Goal: Task Accomplishment & Management: Use online tool/utility

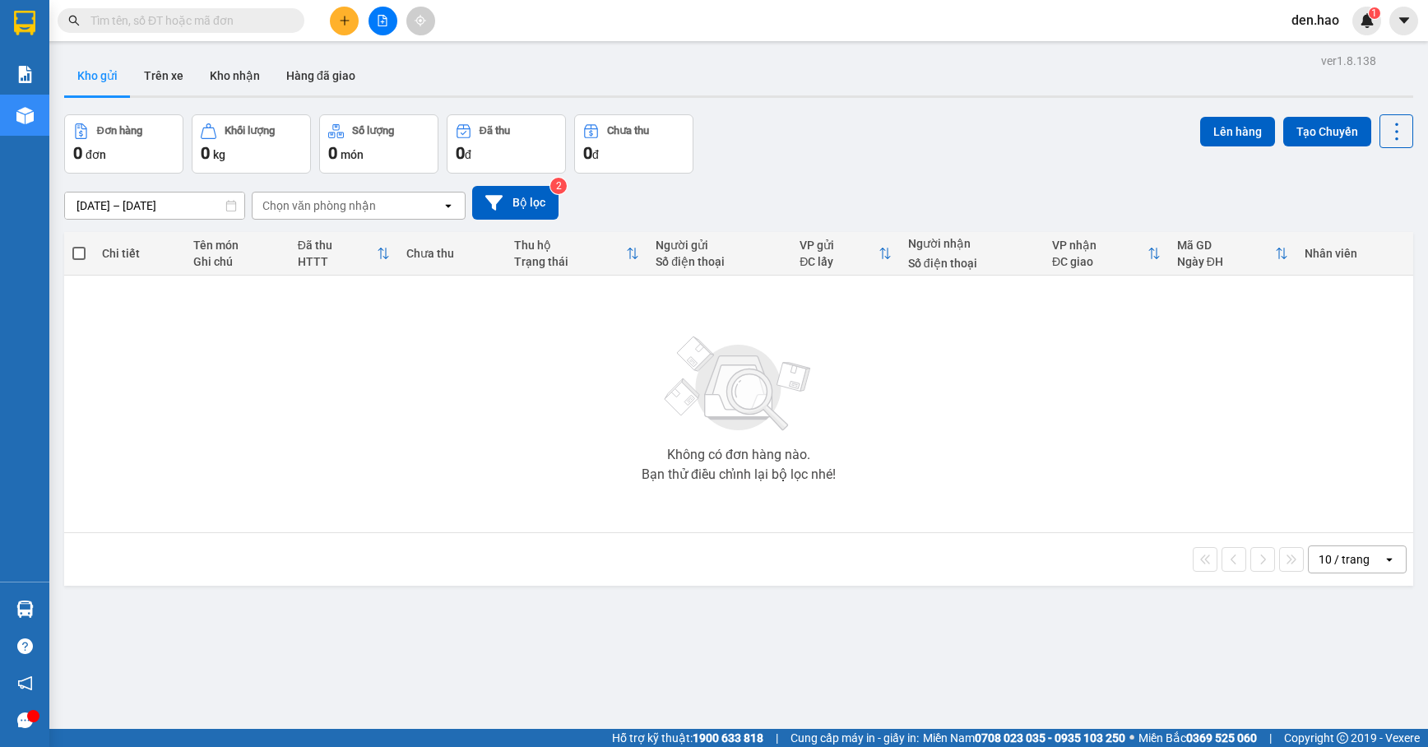
click at [252, 14] on input "text" at bounding box center [187, 21] width 194 height 18
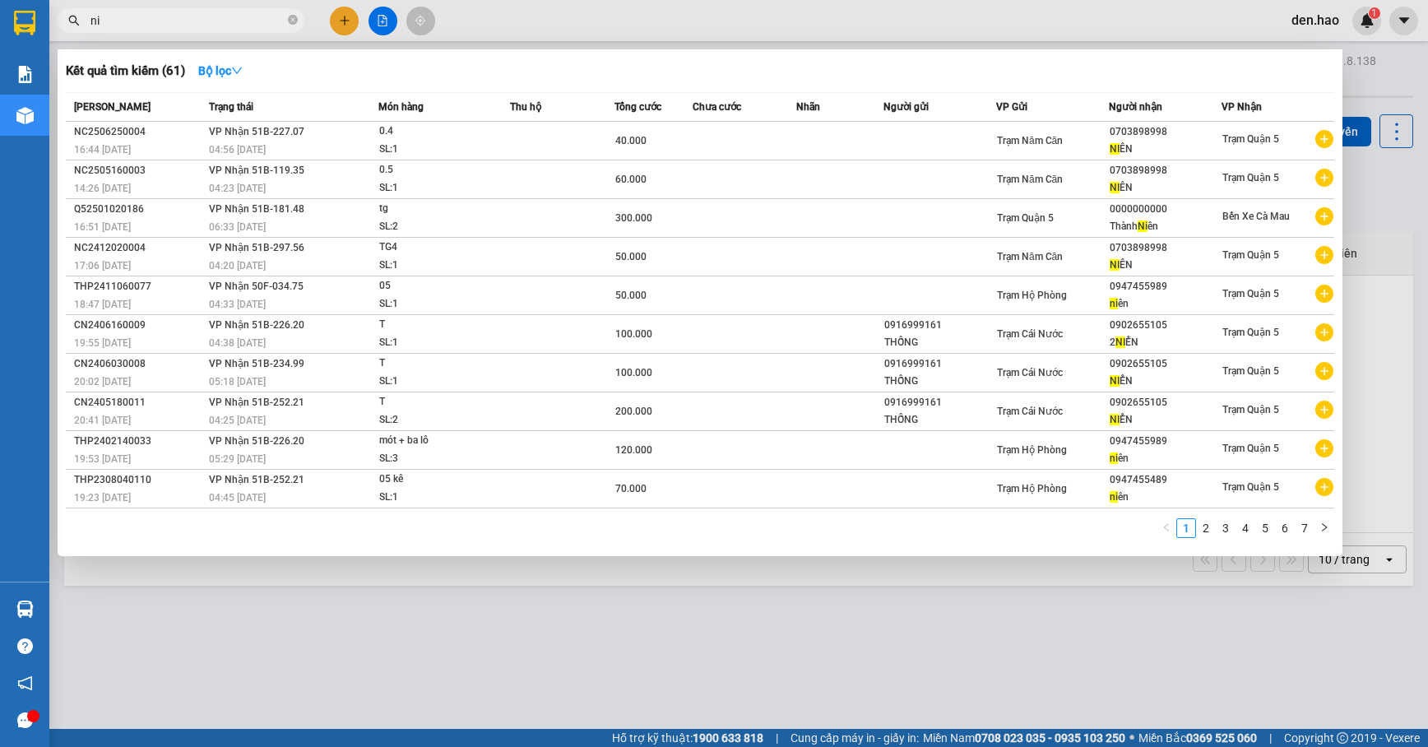
type input "n"
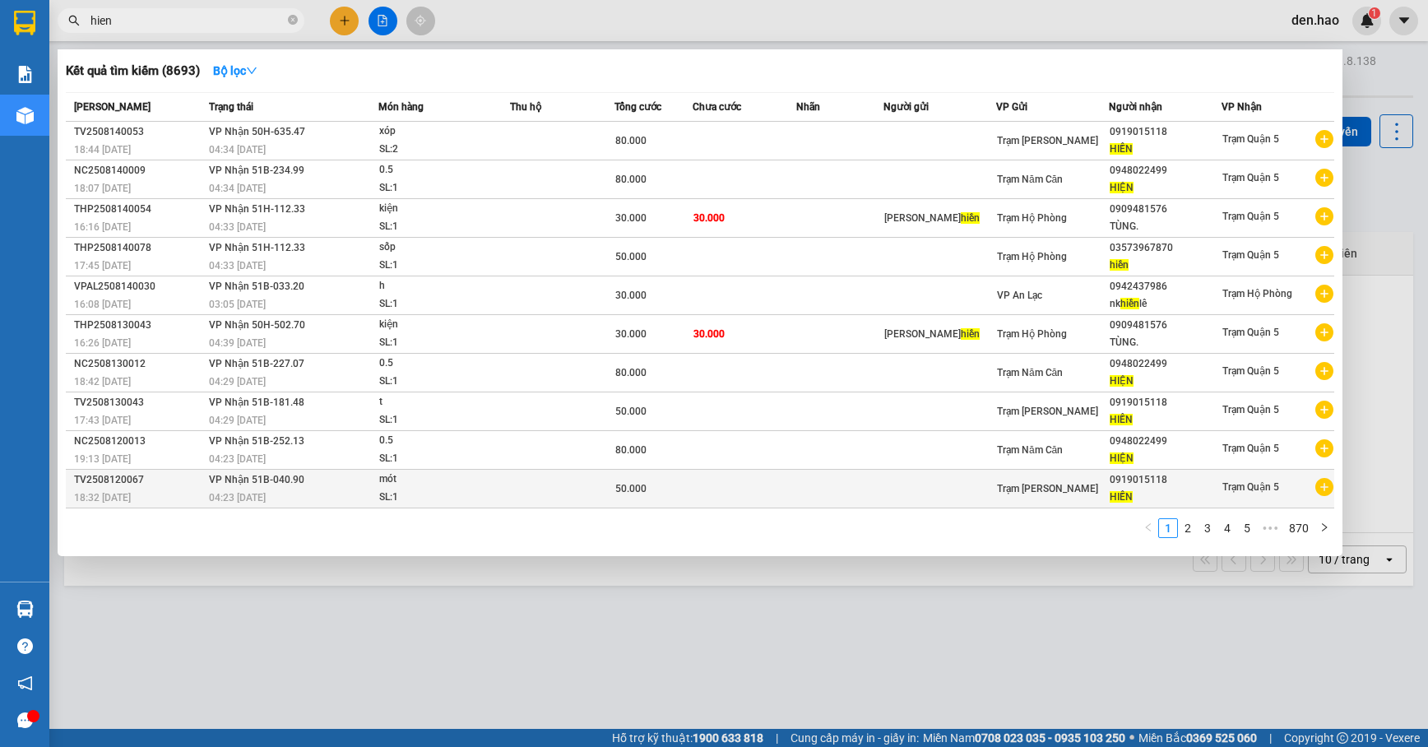
type input "hien"
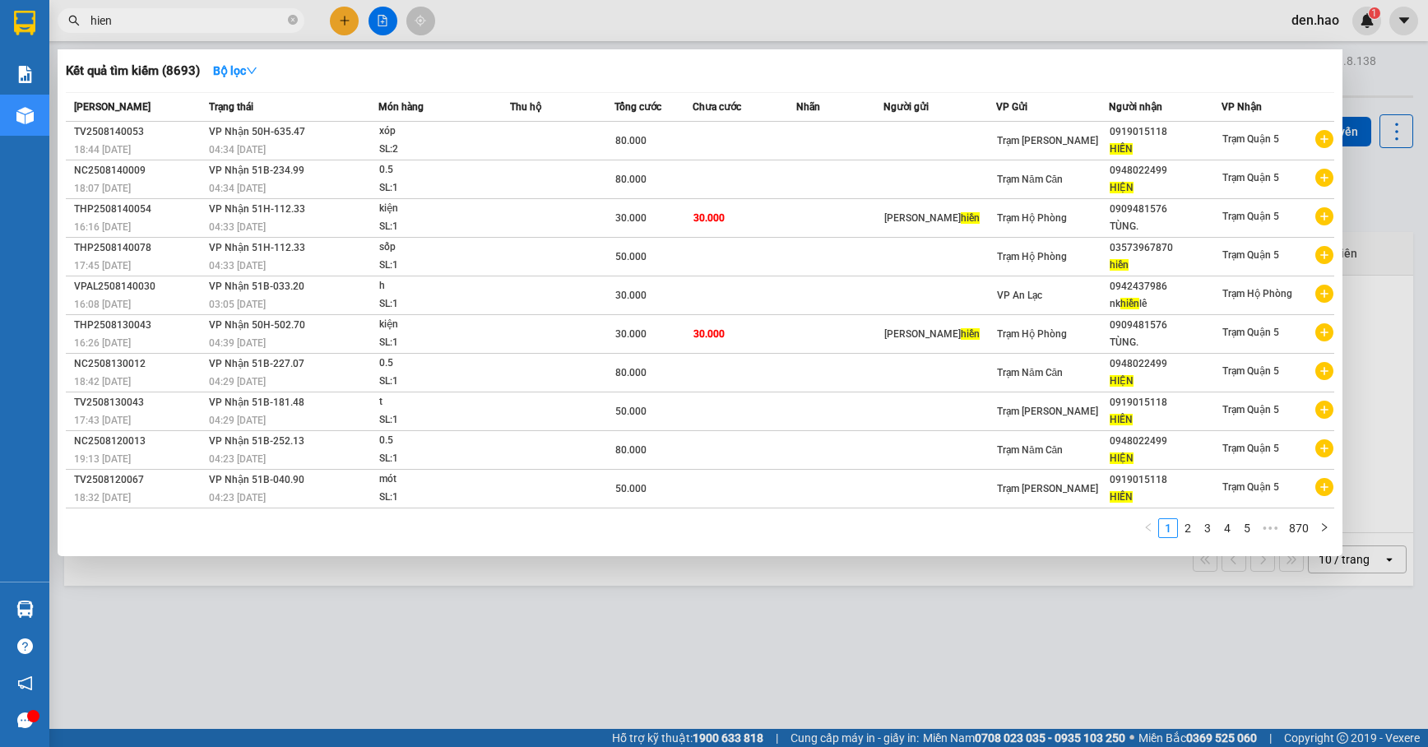
click at [382, 17] on div at bounding box center [714, 373] width 1428 height 747
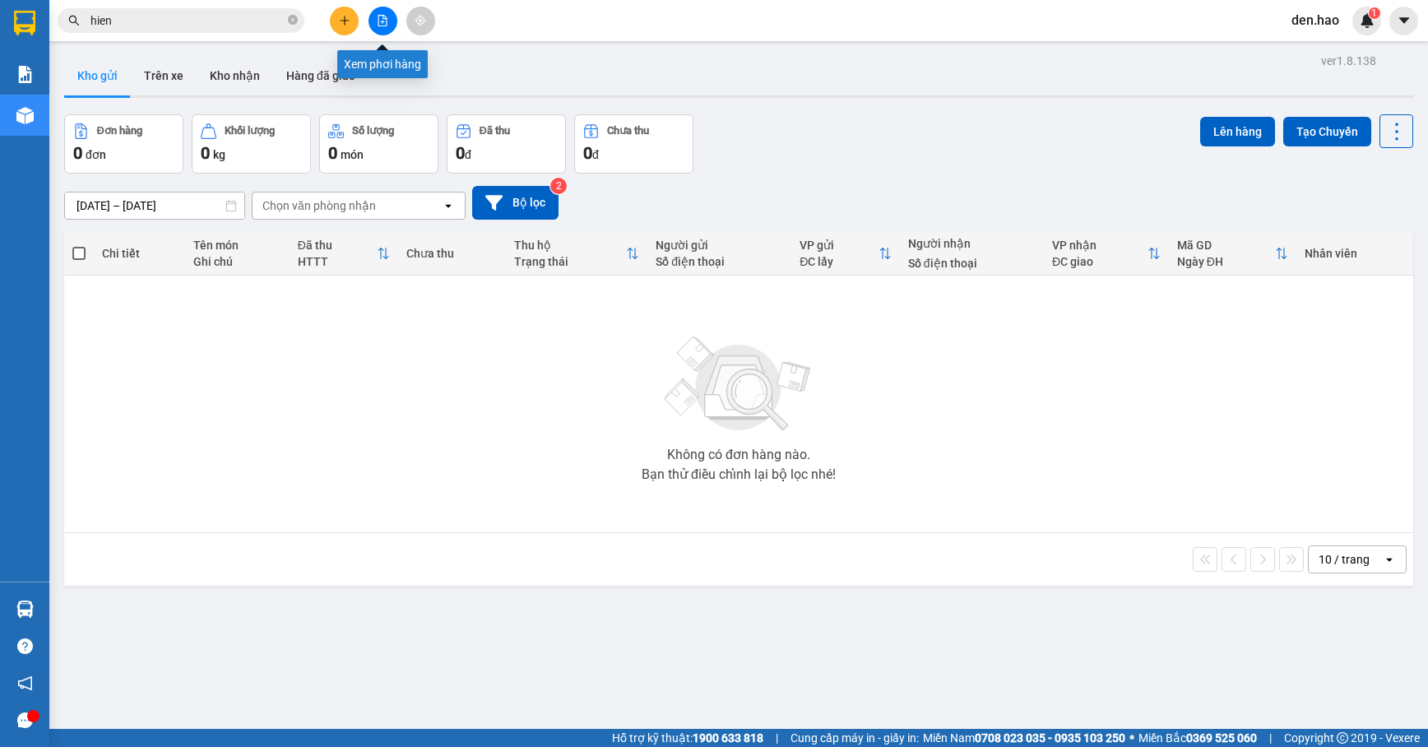
click at [382, 17] on icon "file-add" at bounding box center [383, 21] width 12 height 12
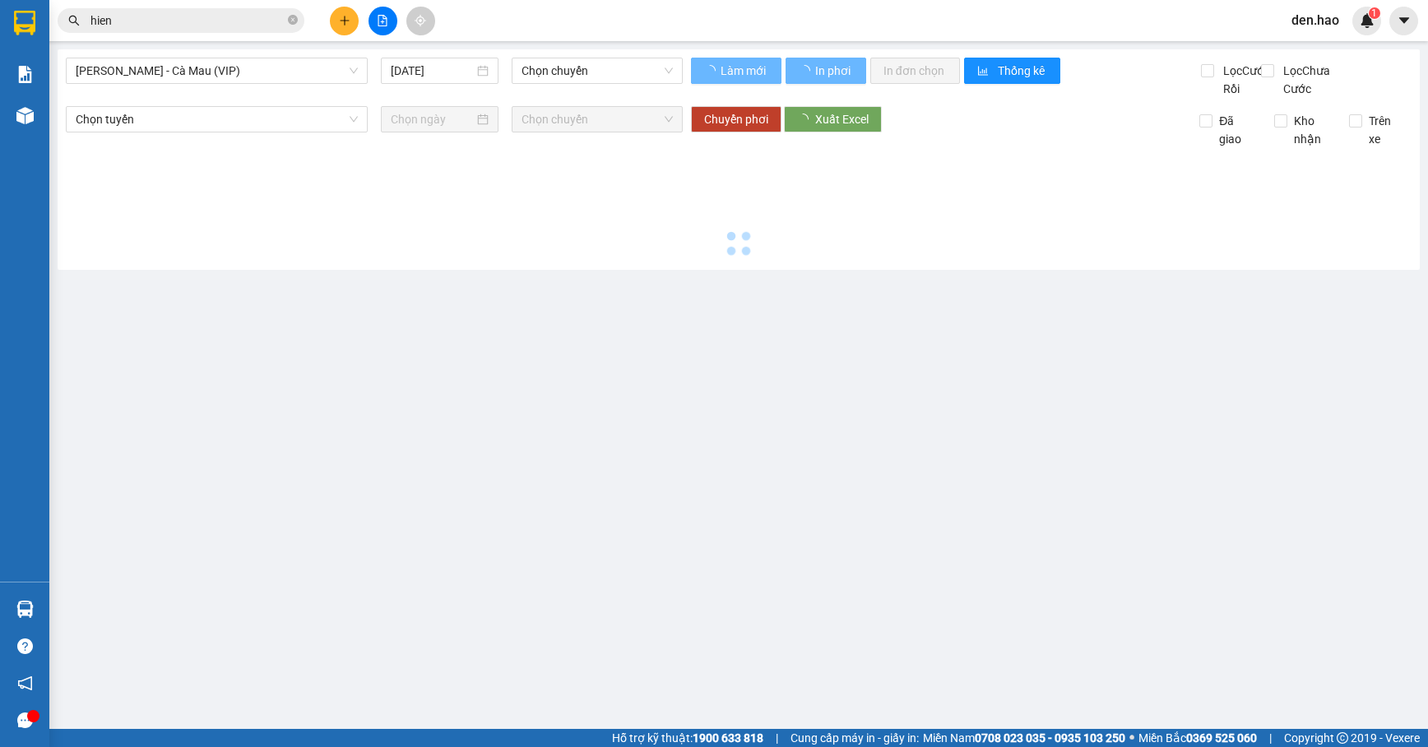
type input "[DATE]"
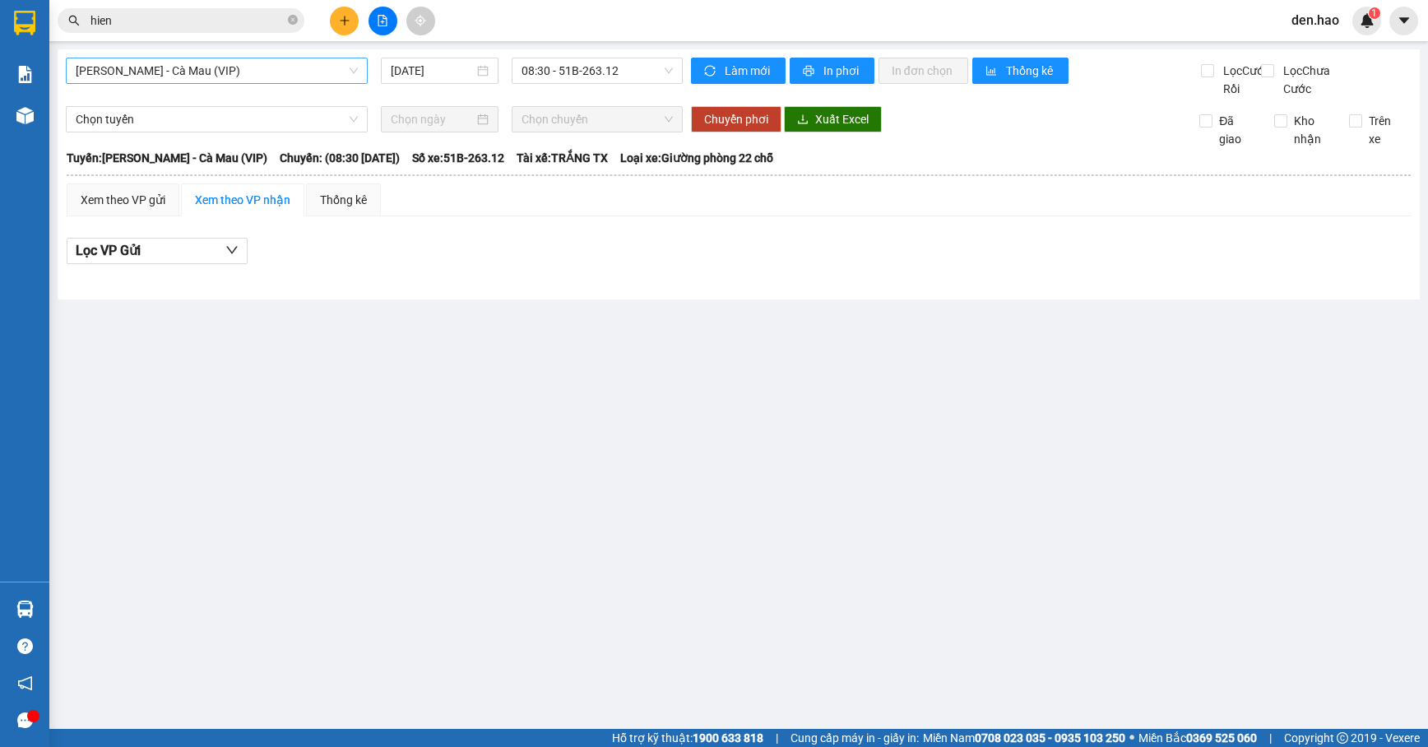
click at [286, 70] on span "[PERSON_NAME] - Cà Mau (VIP)" at bounding box center [217, 70] width 282 height 25
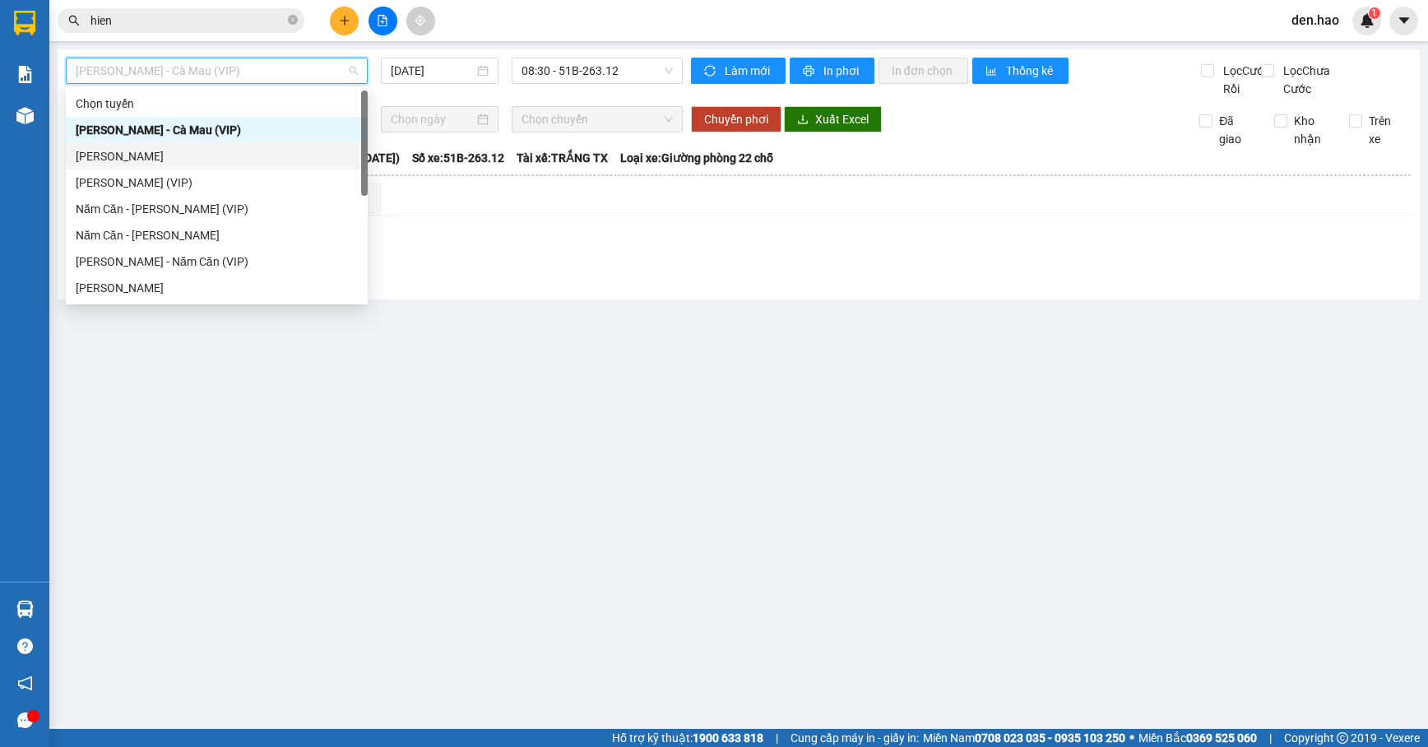
click at [181, 152] on div "[PERSON_NAME]" at bounding box center [217, 156] width 282 height 18
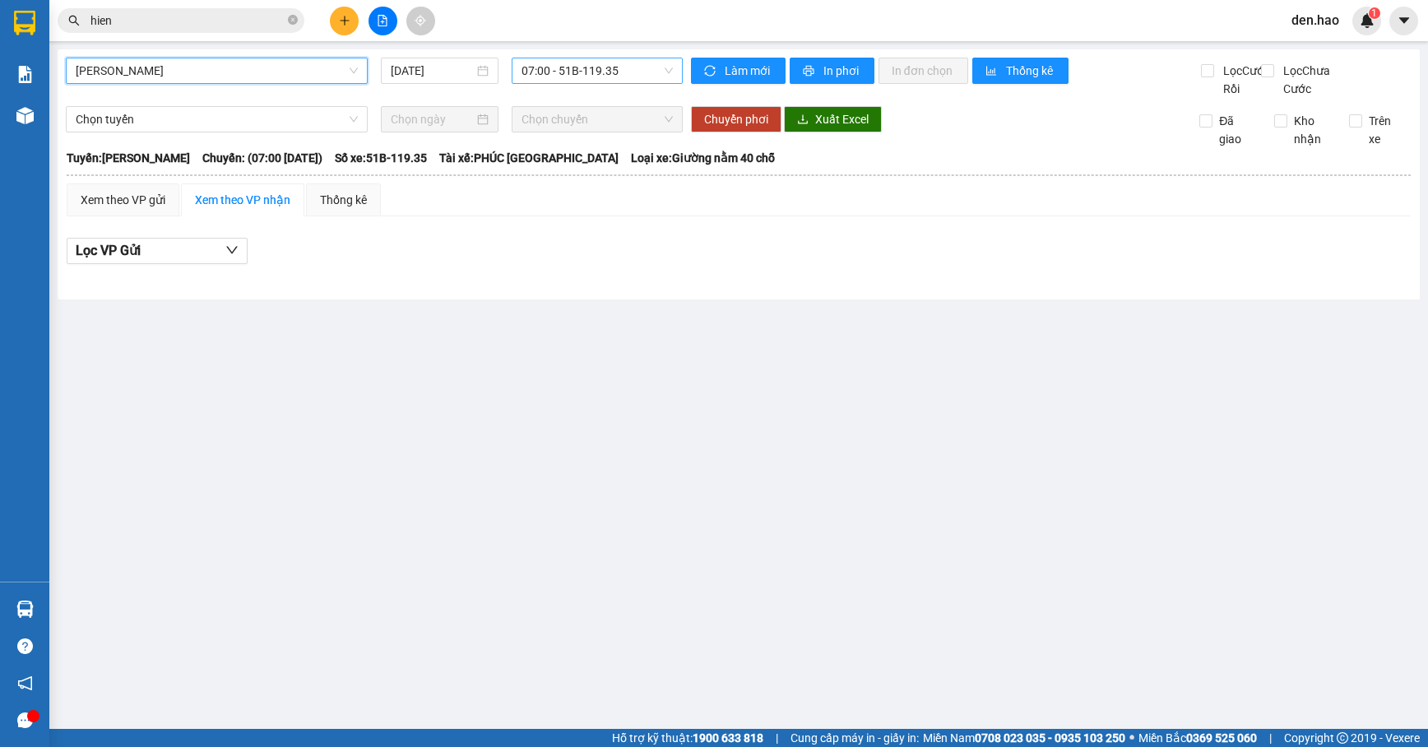
click at [573, 77] on span "07:00 - 51B-119.35" at bounding box center [597, 70] width 151 height 25
click at [391, 74] on input "[DATE]" at bounding box center [433, 71] width 84 height 18
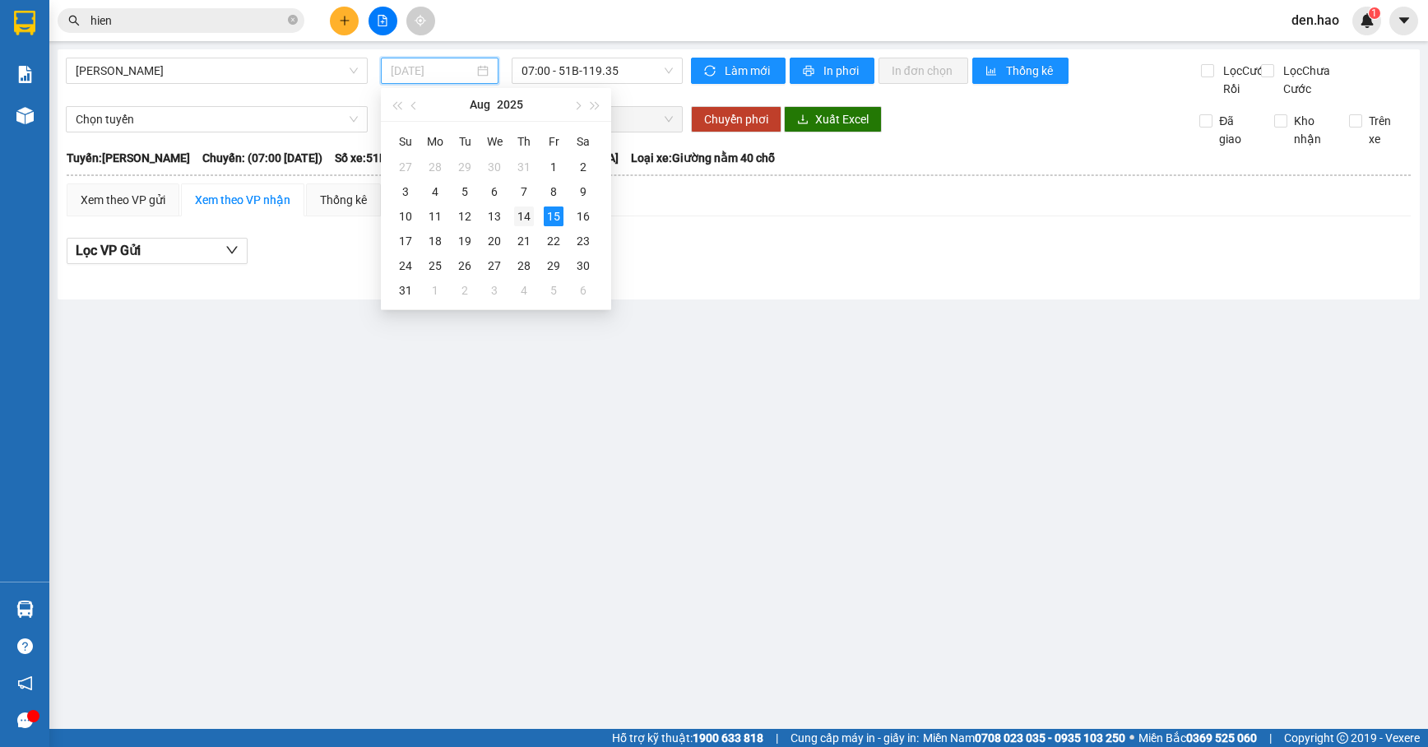
click at [523, 214] on div "14" at bounding box center [524, 216] width 20 height 20
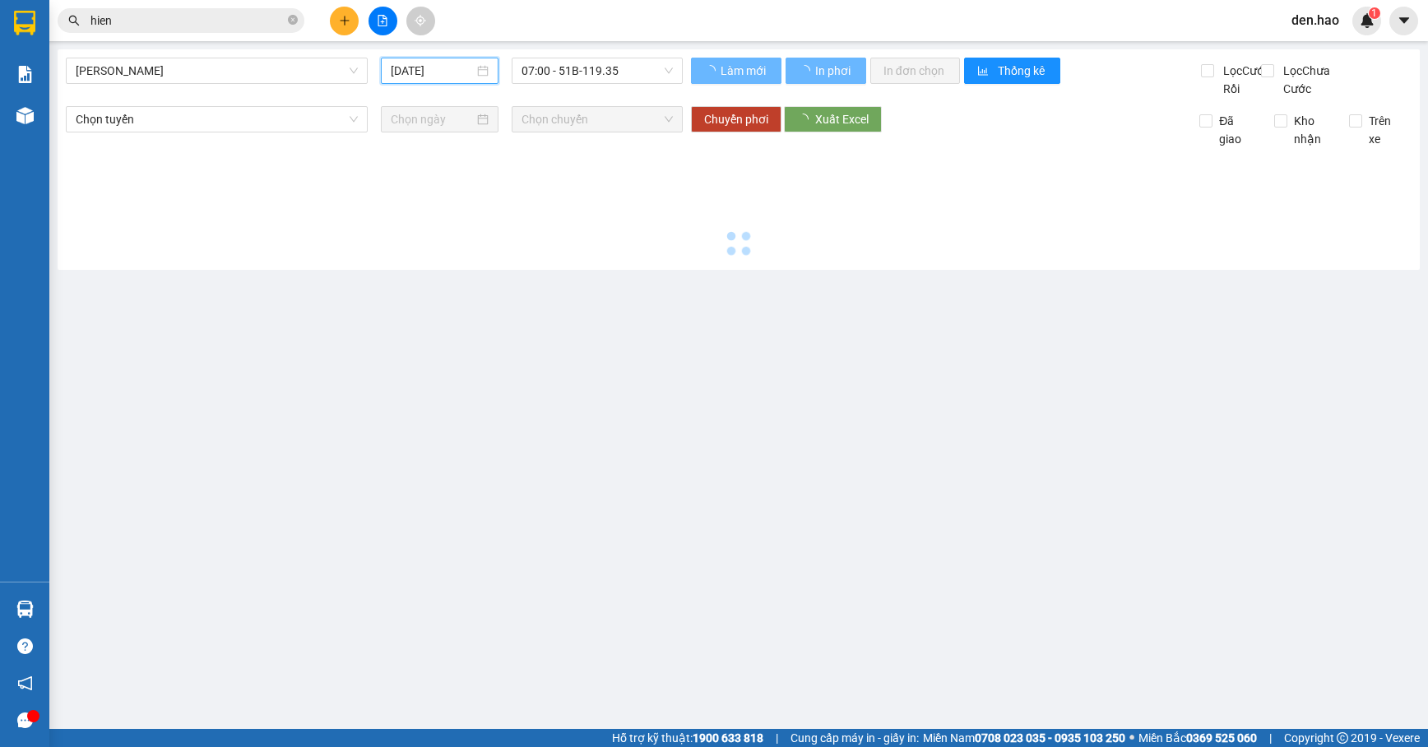
type input "[DATE]"
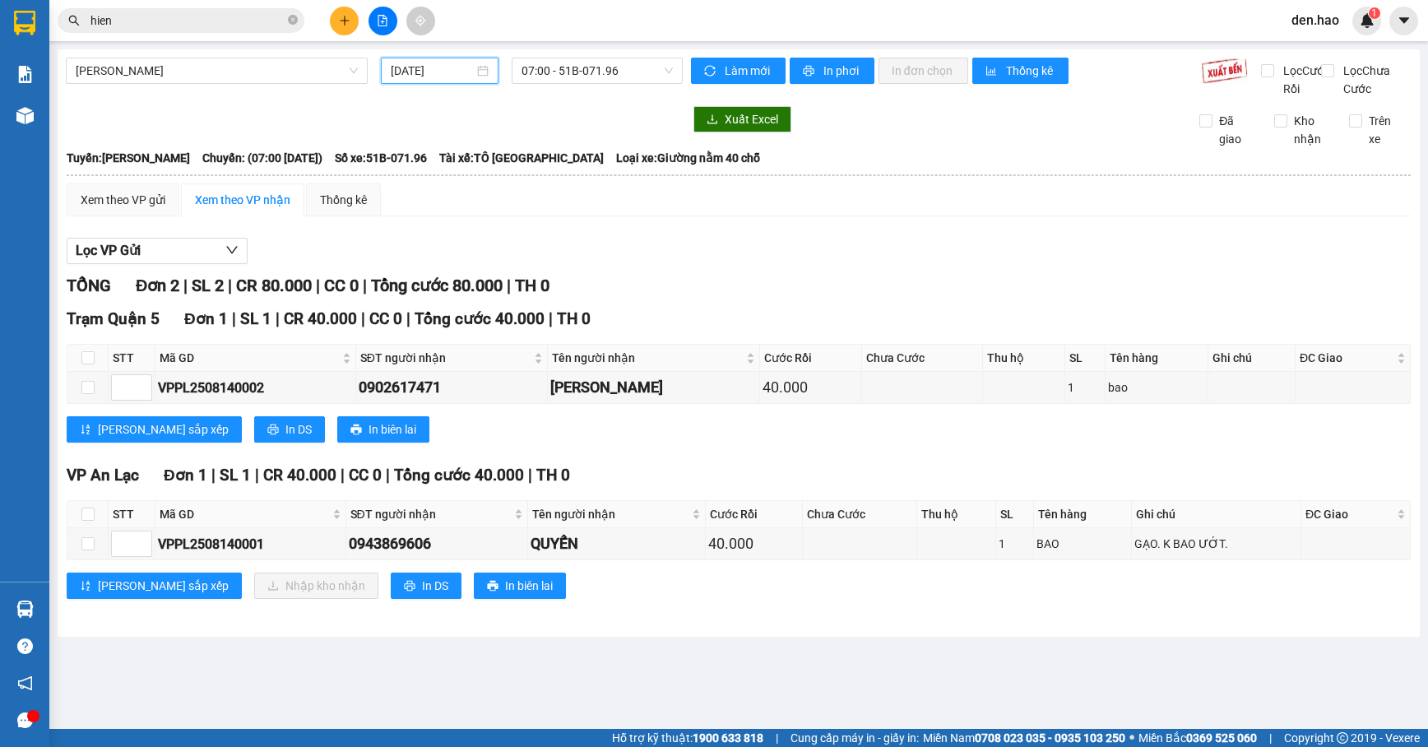
click at [583, 84] on div "Cà Mau - [PERSON_NAME] [DATE] 07:00 - 51B-071.96" at bounding box center [374, 78] width 617 height 40
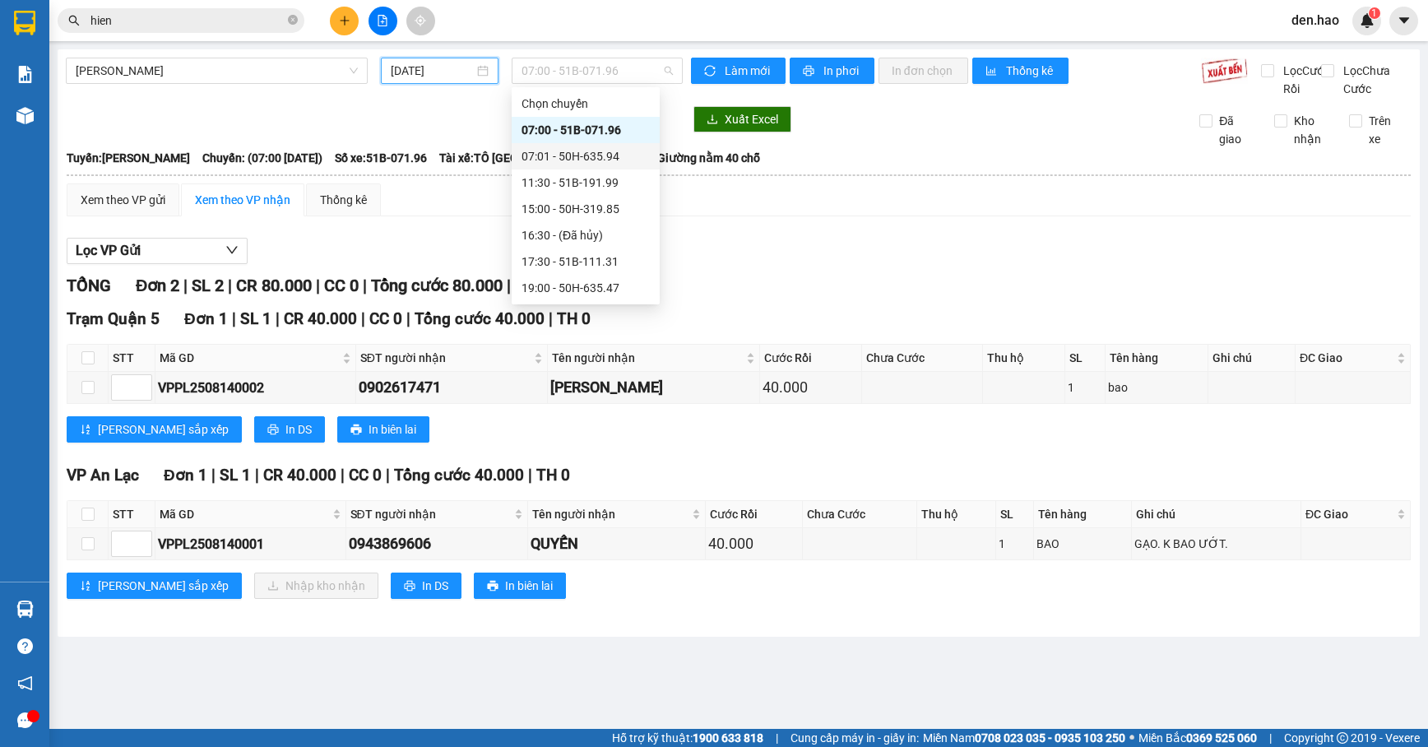
click at [573, 155] on div "07:01 - 50H-635.94" at bounding box center [586, 156] width 128 height 18
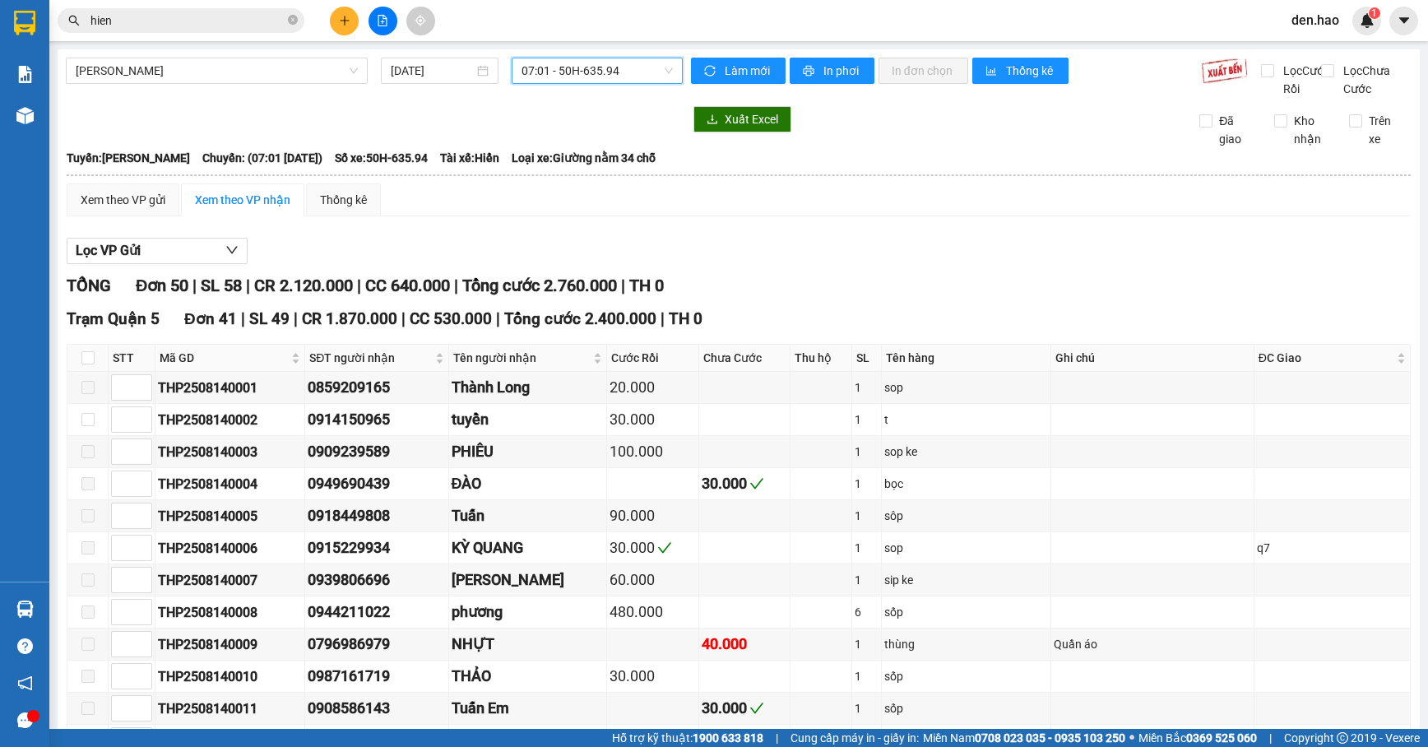
click at [574, 79] on span "07:01 - 50H-635.94" at bounding box center [597, 70] width 151 height 25
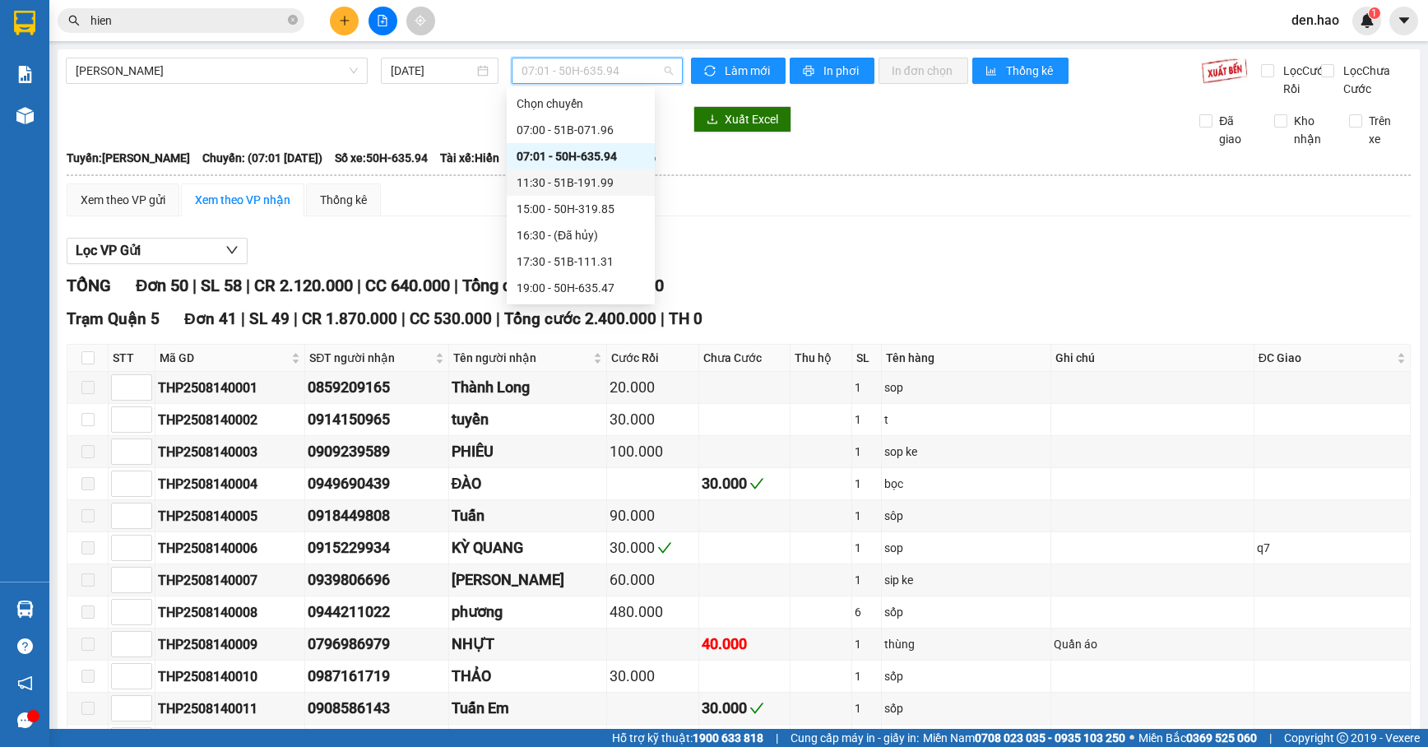
click at [579, 178] on div "11:30 - 51B-191.99" at bounding box center [581, 183] width 128 height 18
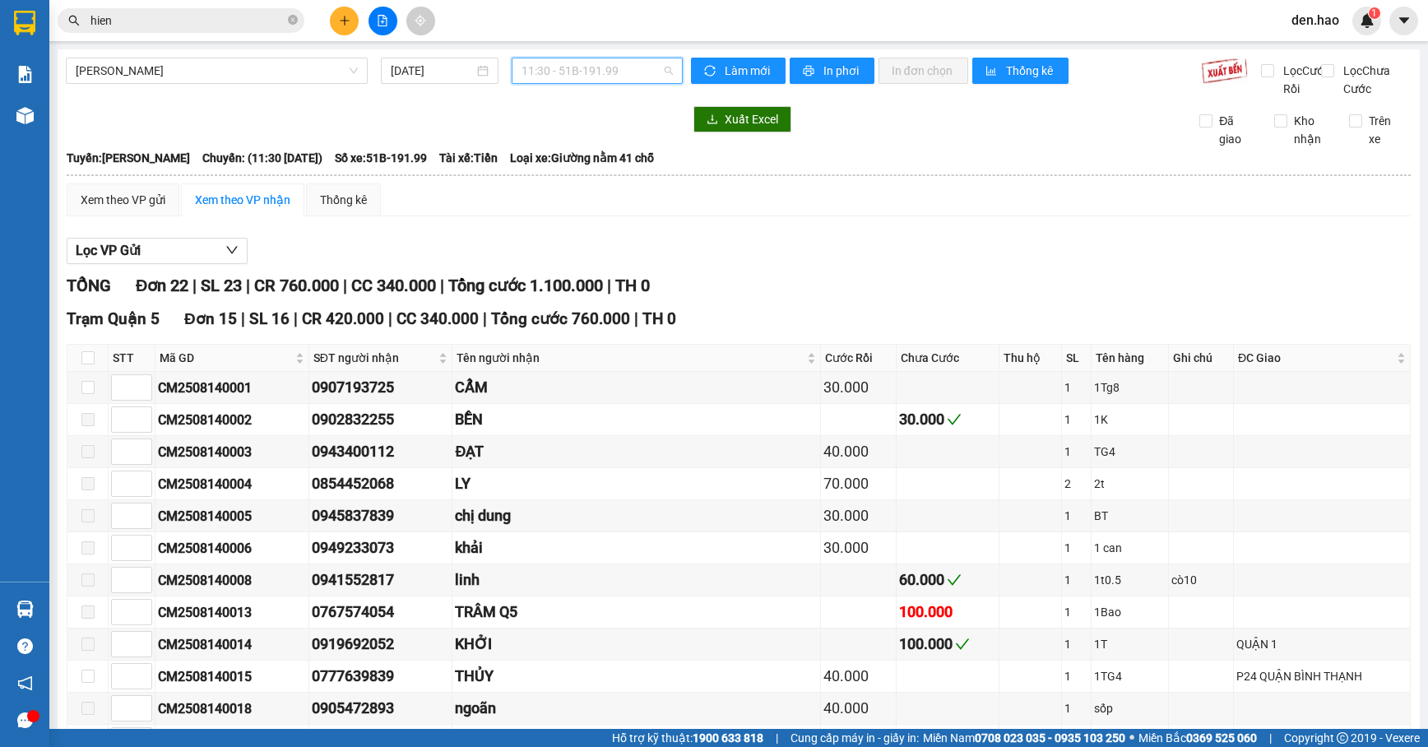
click at [584, 70] on span "11:30 - 51B-191.99" at bounding box center [597, 70] width 151 height 25
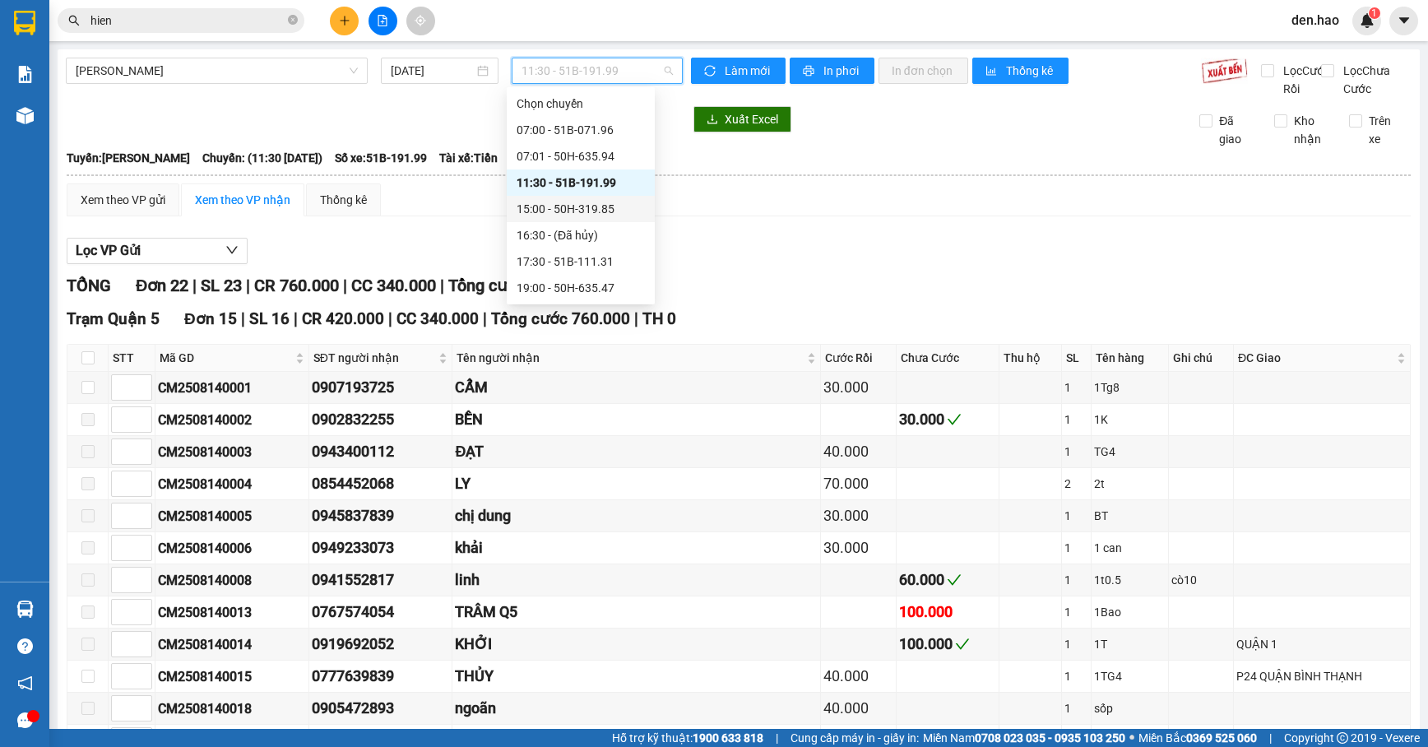
click at [573, 212] on div "15:00 - 50H-319.85" at bounding box center [581, 209] width 128 height 18
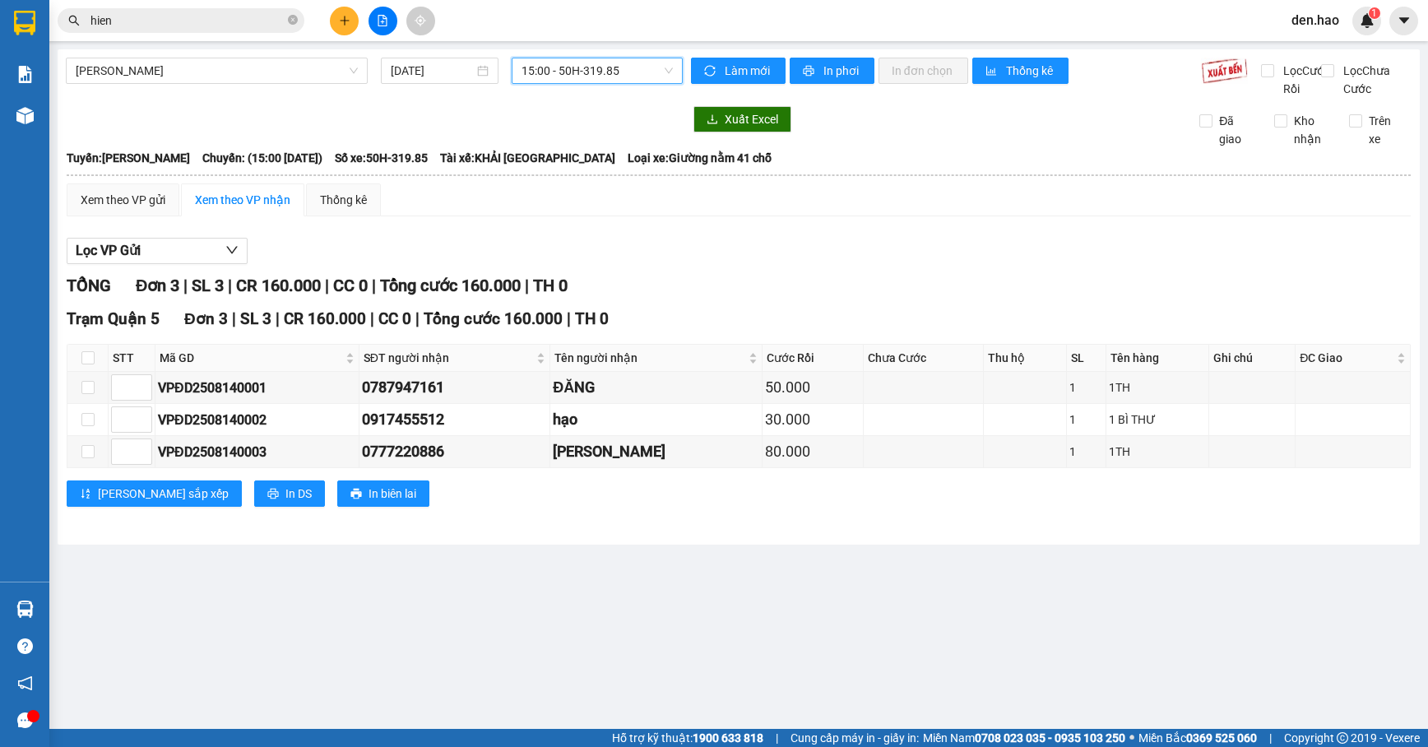
click at [620, 83] on div "15:00 - 50H-319.85" at bounding box center [597, 71] width 170 height 26
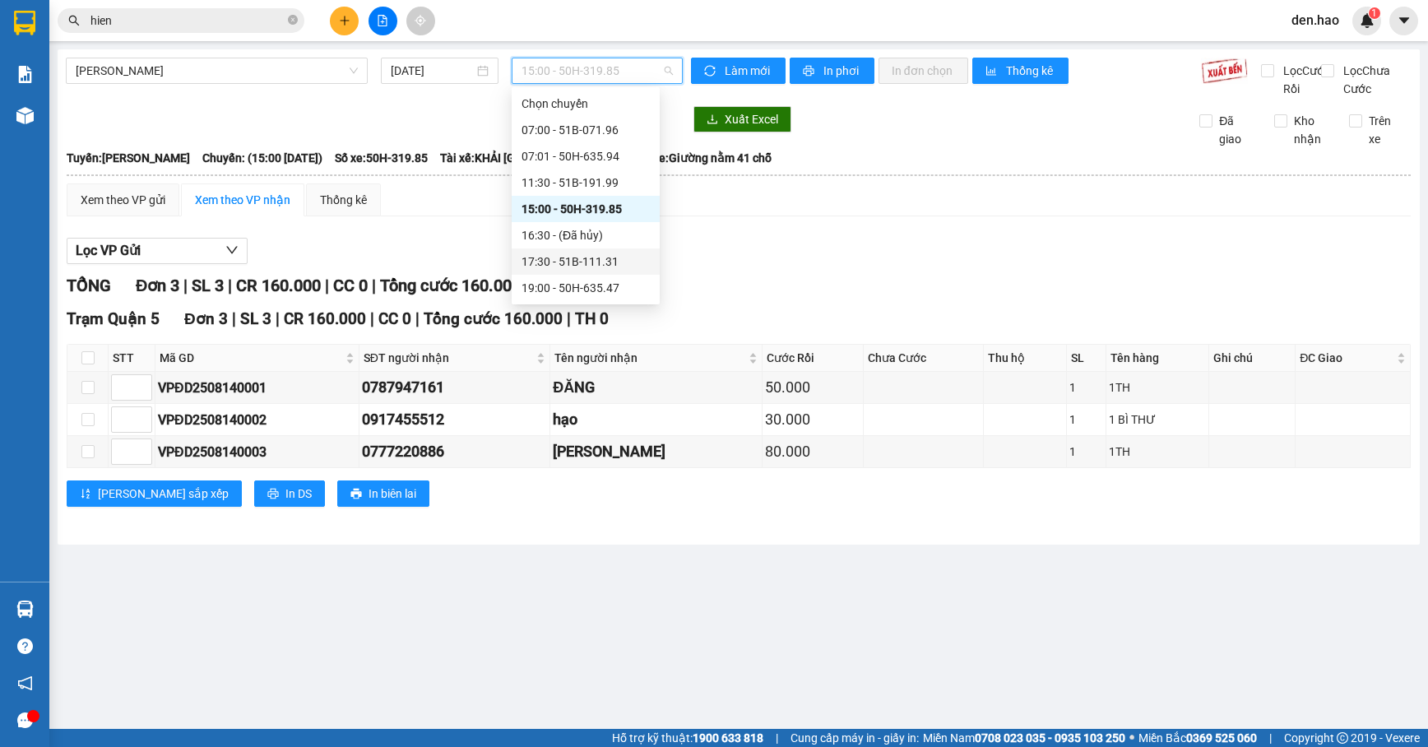
click at [583, 258] on div "17:30 - 51B-111.31" at bounding box center [586, 262] width 128 height 18
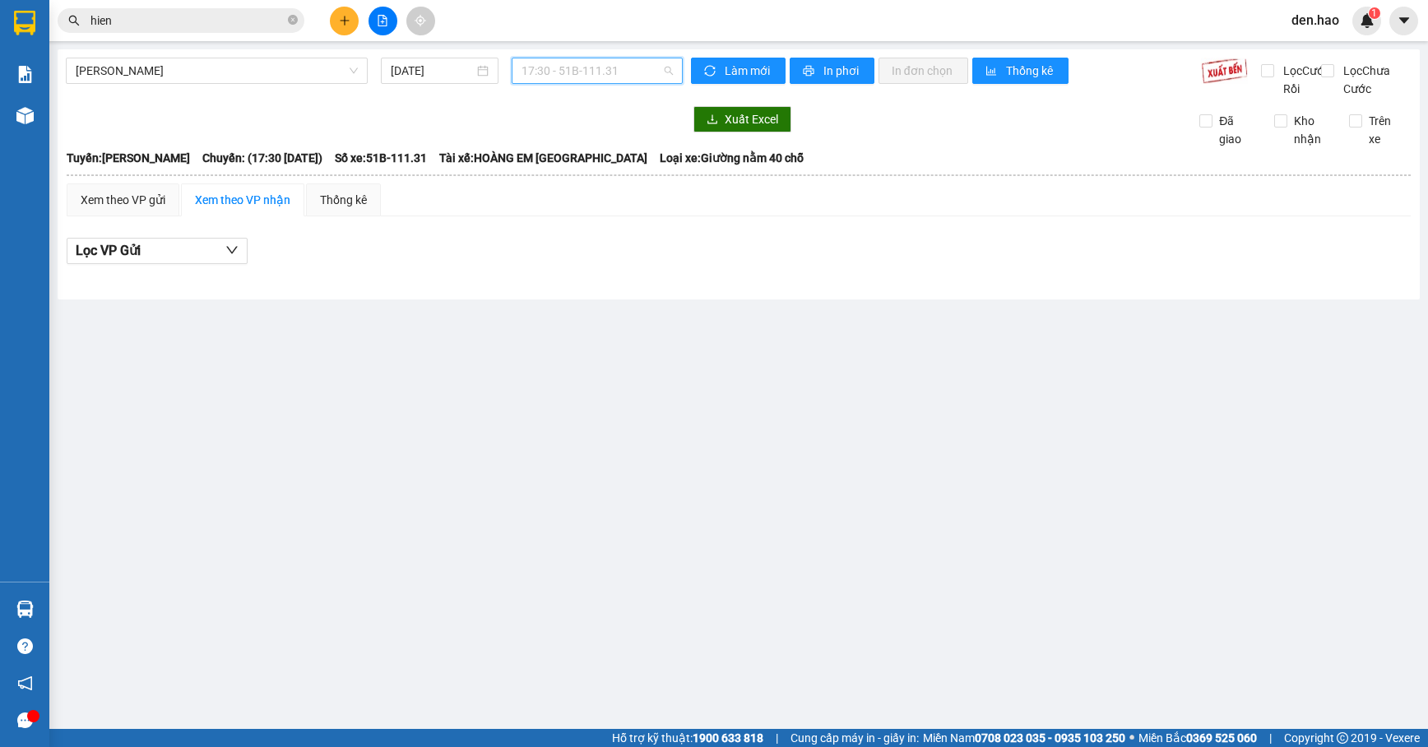
click at [591, 74] on span "17:30 - 51B-111.31" at bounding box center [597, 70] width 151 height 25
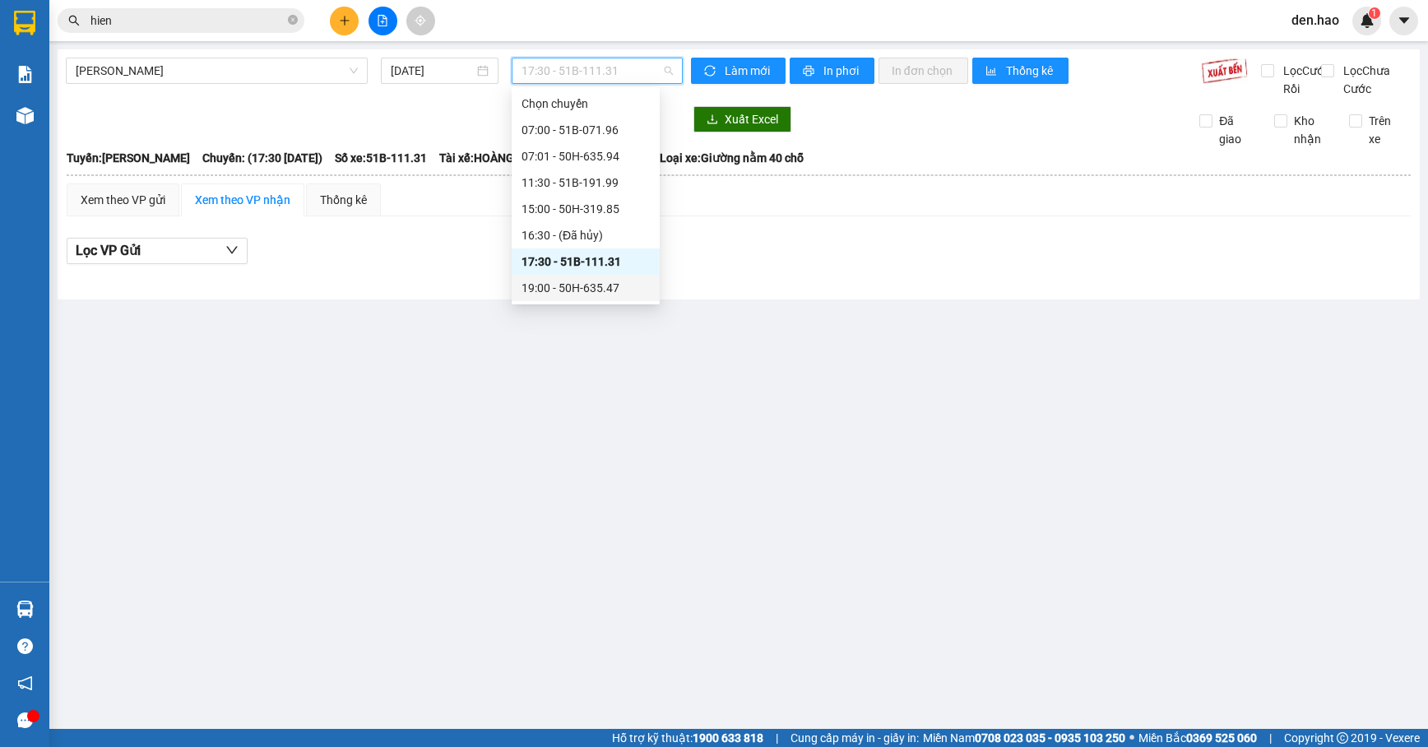
click at [590, 296] on div "19:00 - 50H-635.47" at bounding box center [586, 288] width 128 height 18
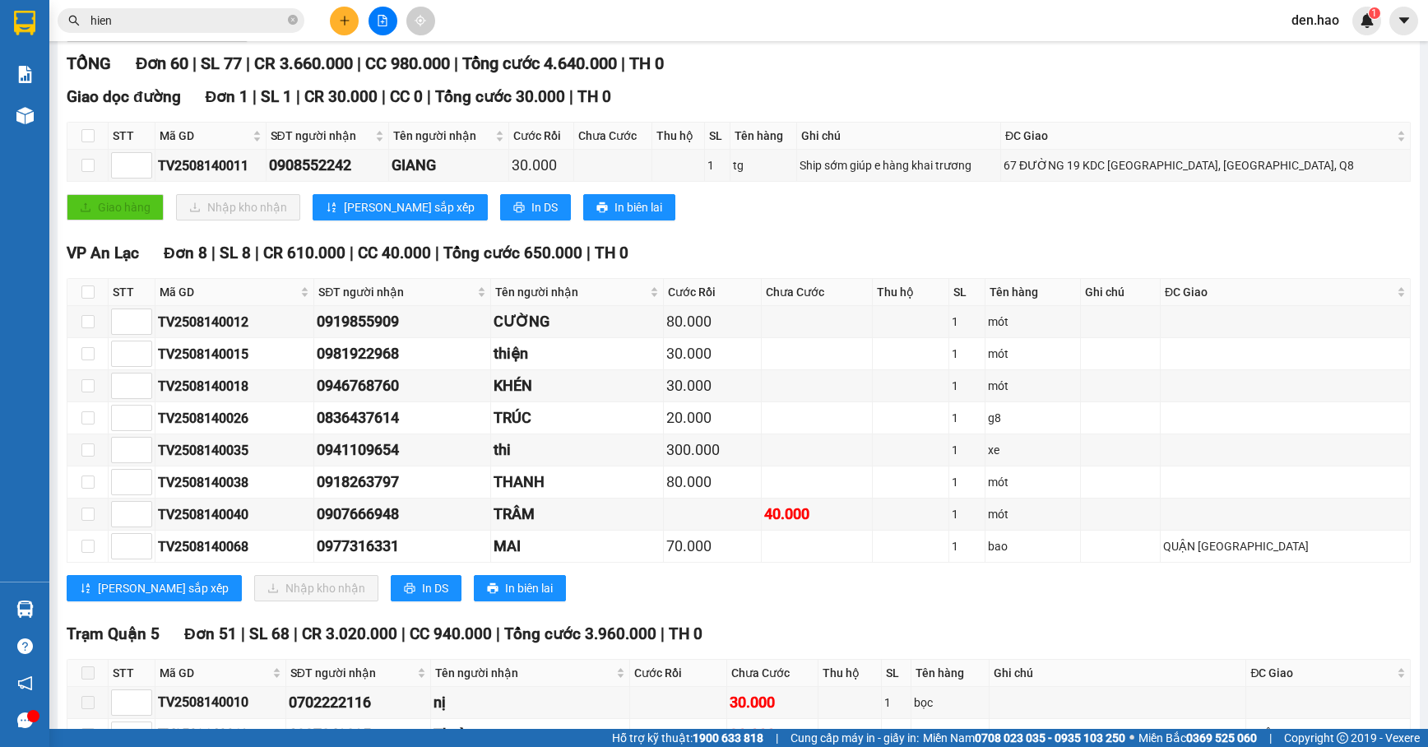
scroll to position [216, 0]
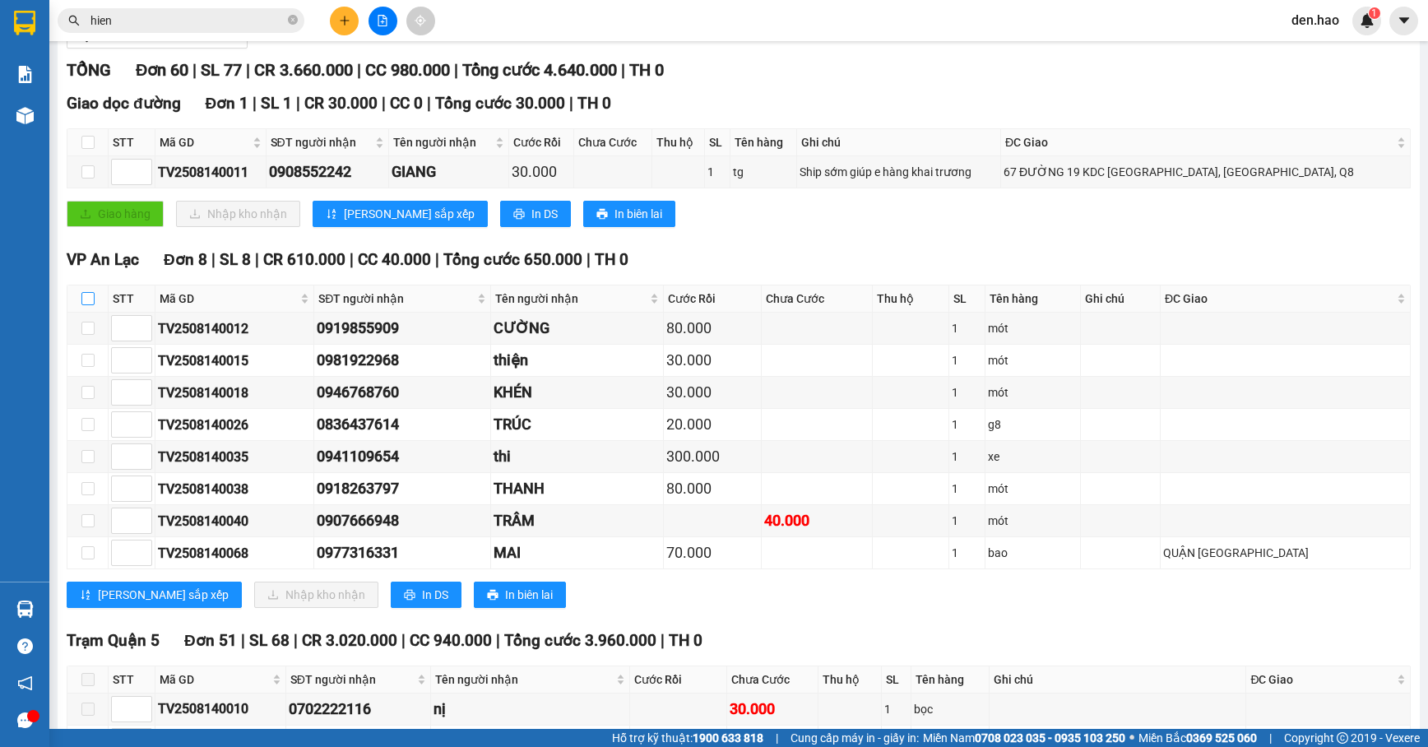
click at [82, 305] on input "checkbox" at bounding box center [87, 298] width 13 height 13
checkbox input "true"
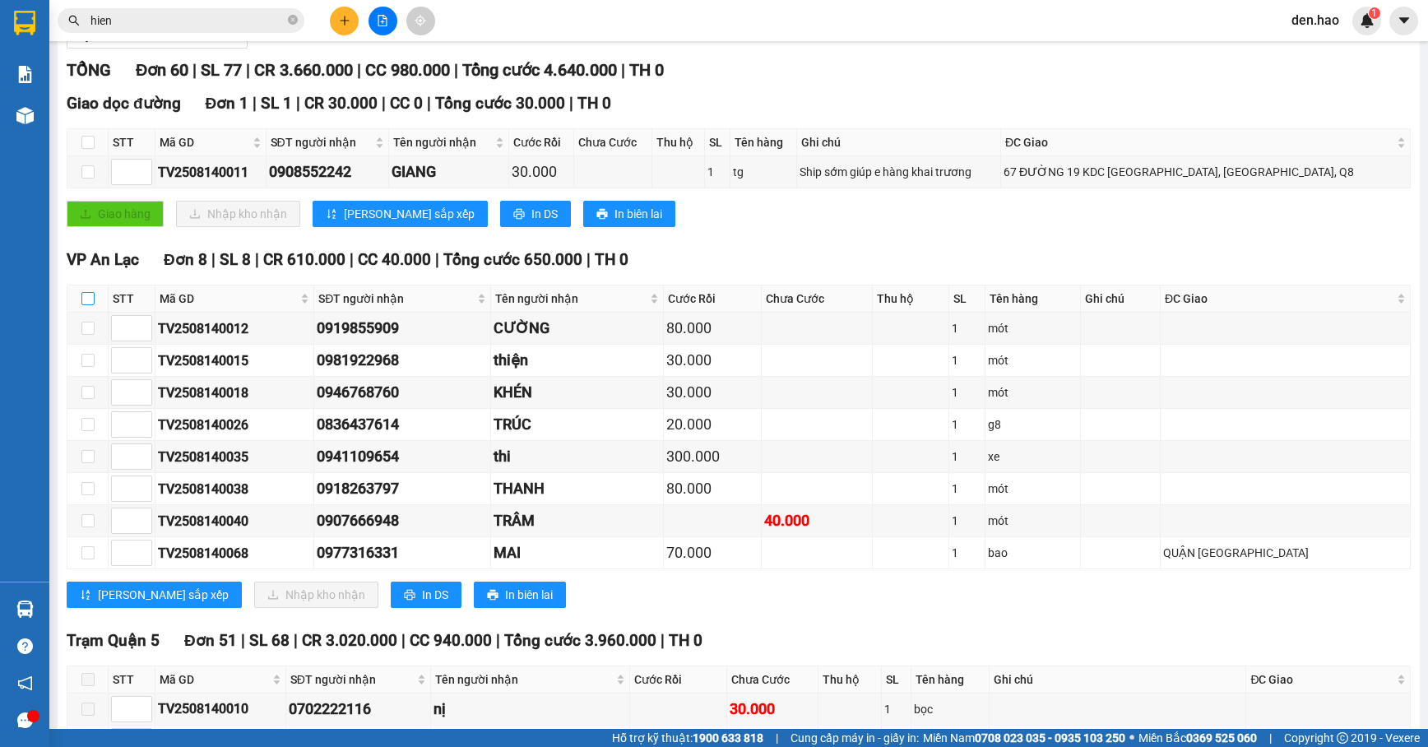
checkbox input "true"
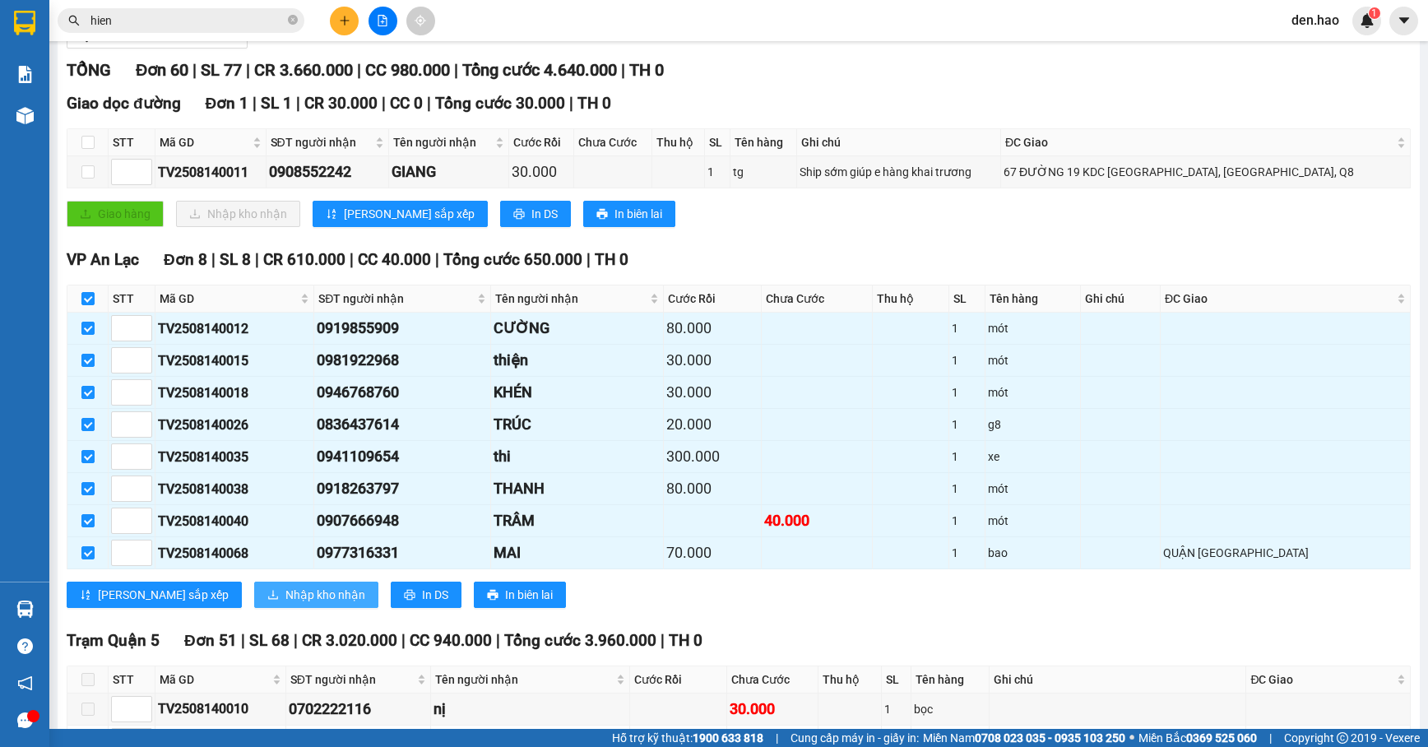
click at [285, 604] on span "Nhập kho nhận" at bounding box center [325, 595] width 80 height 18
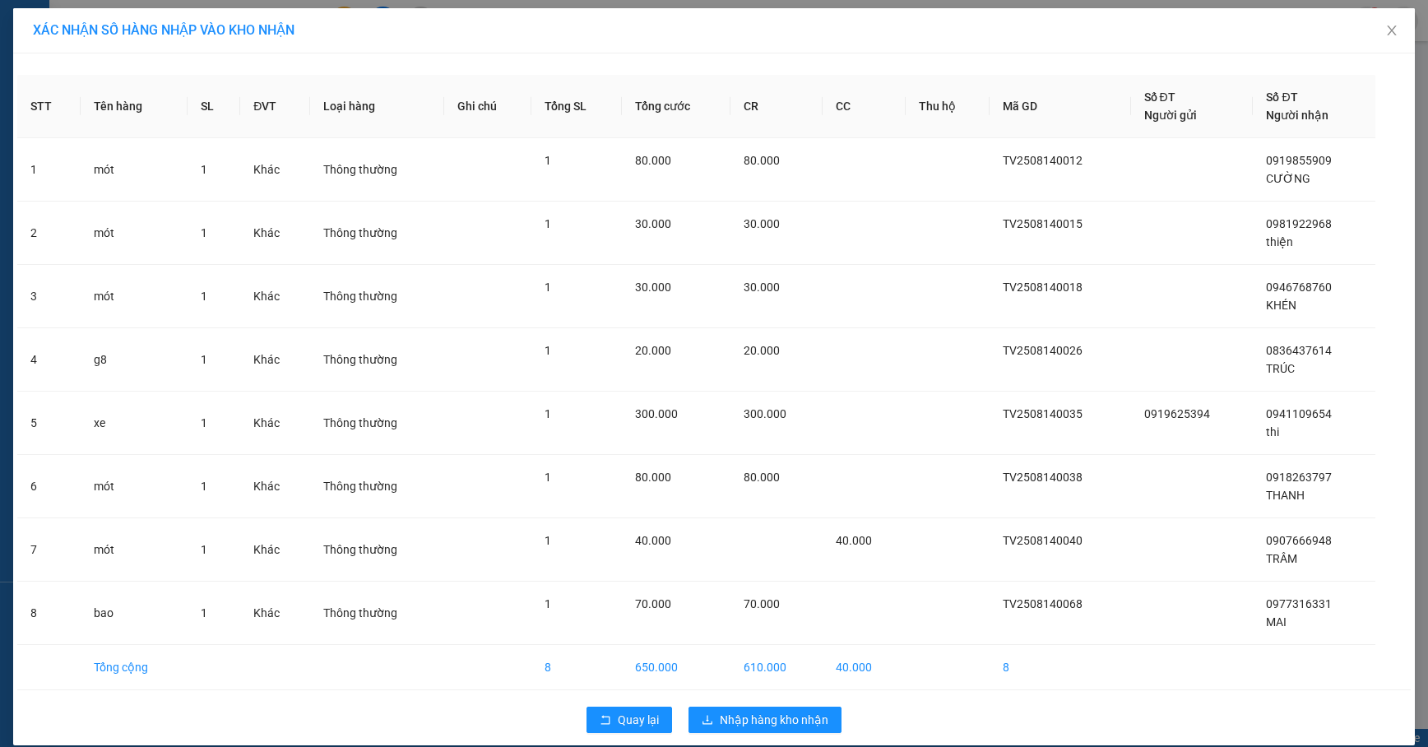
click at [798, 705] on div "Quay lại Nhập hàng kho nhận" at bounding box center [713, 719] width 1393 height 43
click at [776, 725] on span "Nhập hàng kho nhận" at bounding box center [774, 720] width 109 height 18
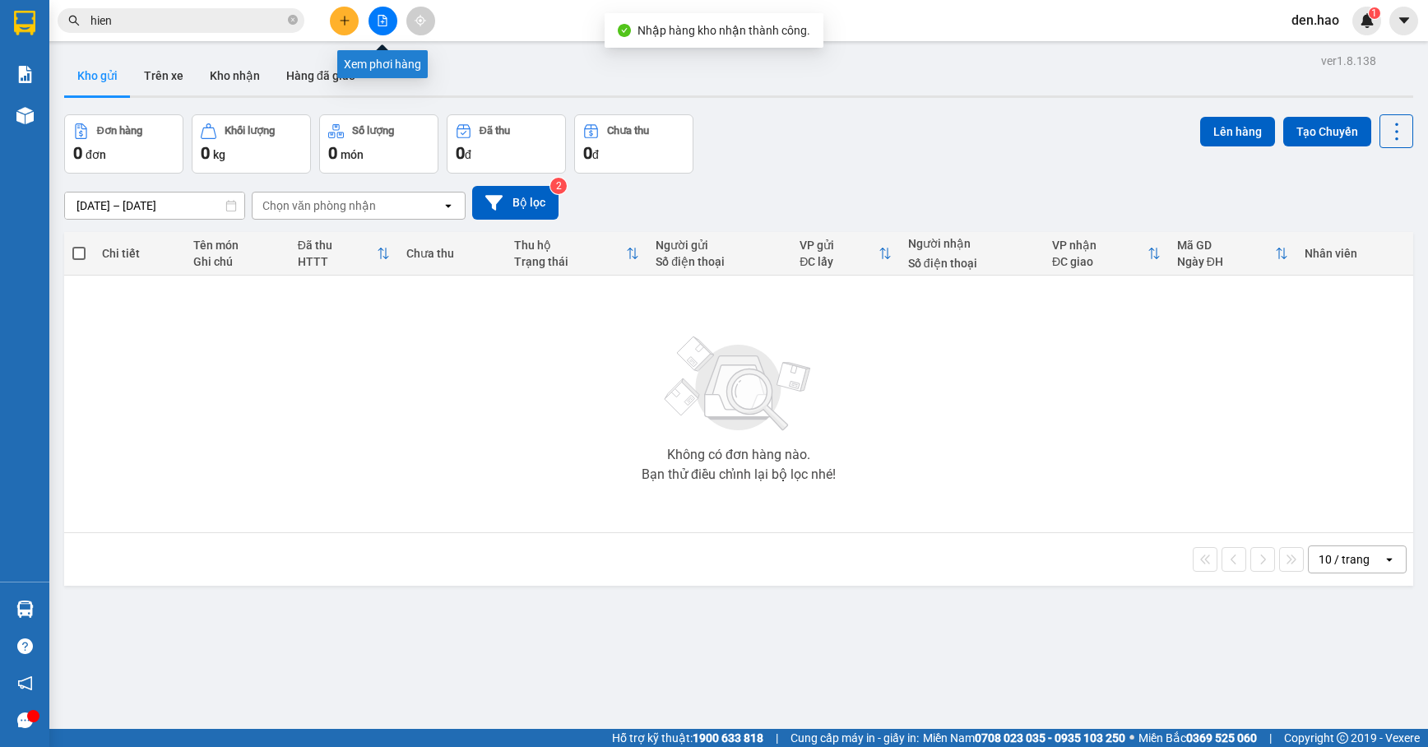
click at [373, 26] on button at bounding box center [383, 21] width 29 height 29
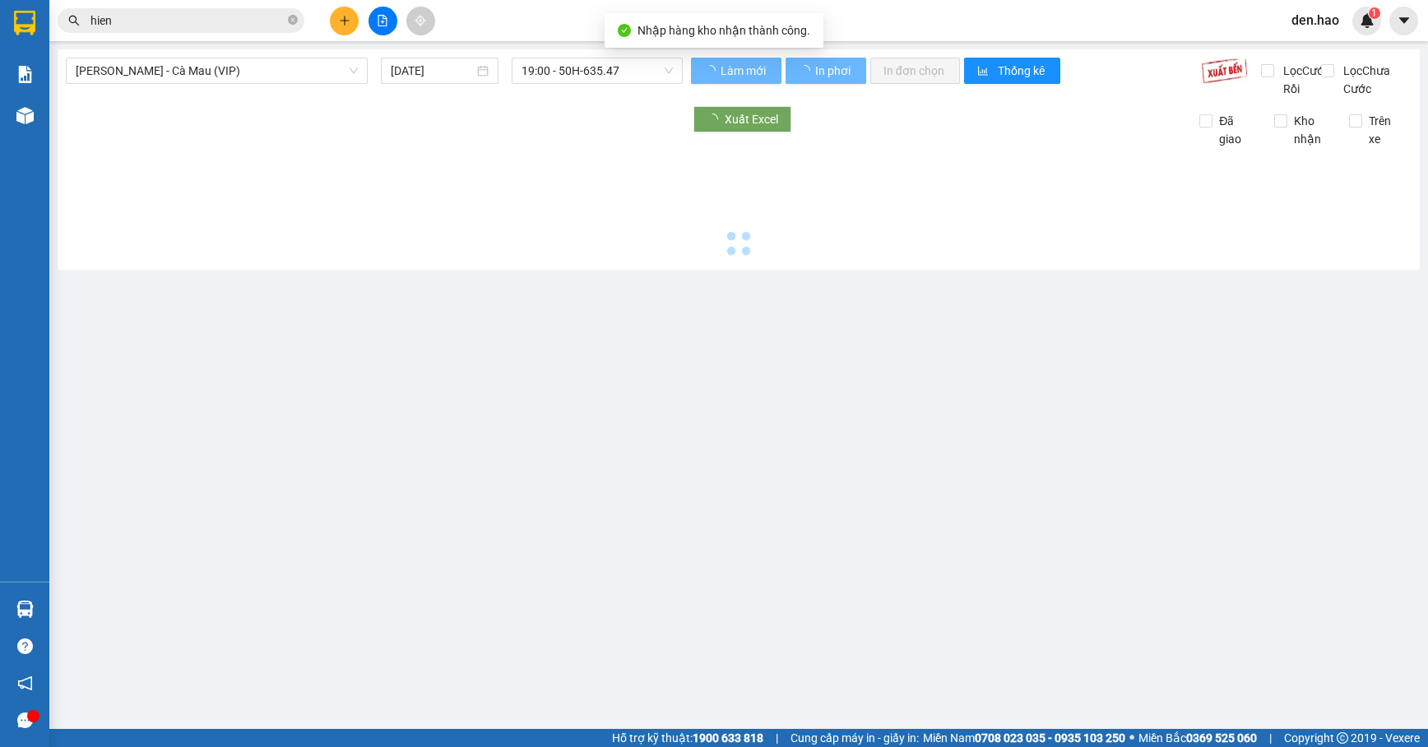
type input "[DATE]"
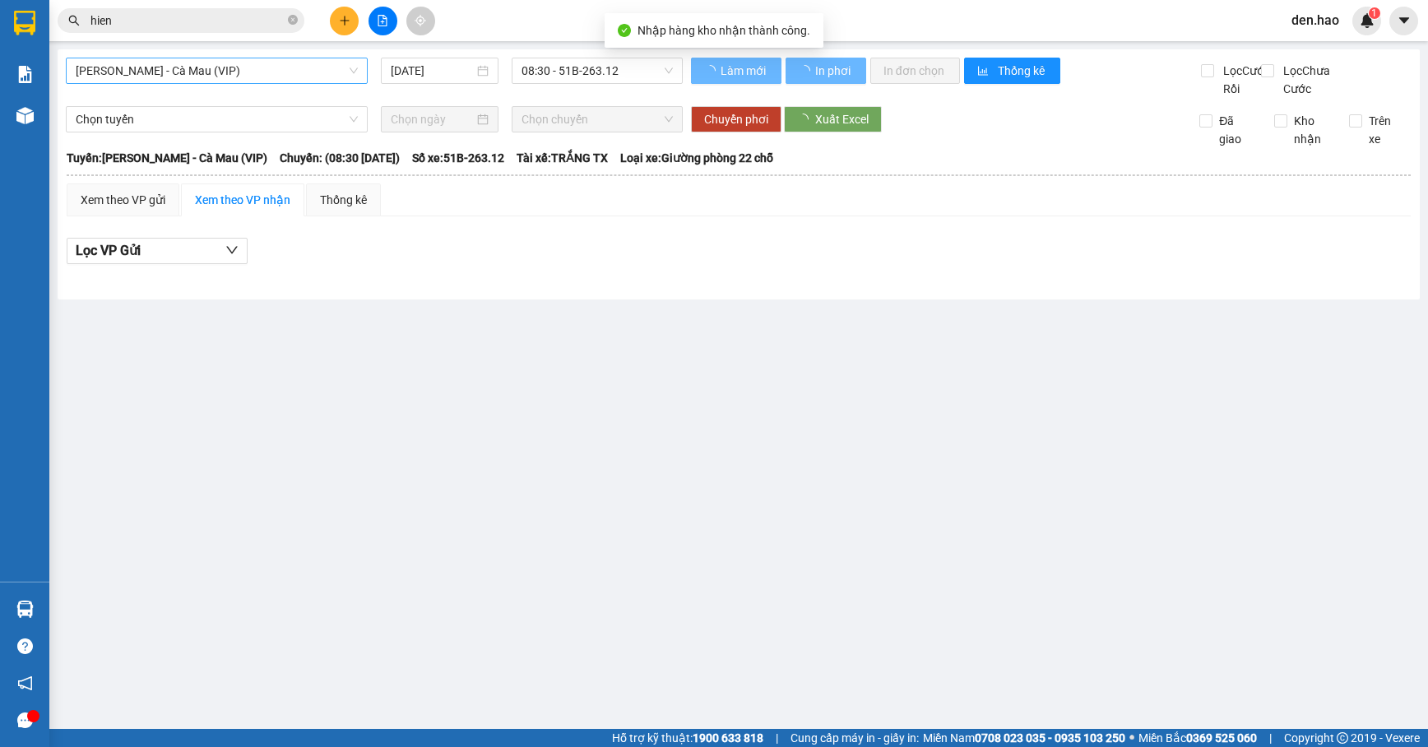
click at [216, 76] on span "[PERSON_NAME] - Cà Mau (VIP)" at bounding box center [217, 70] width 282 height 25
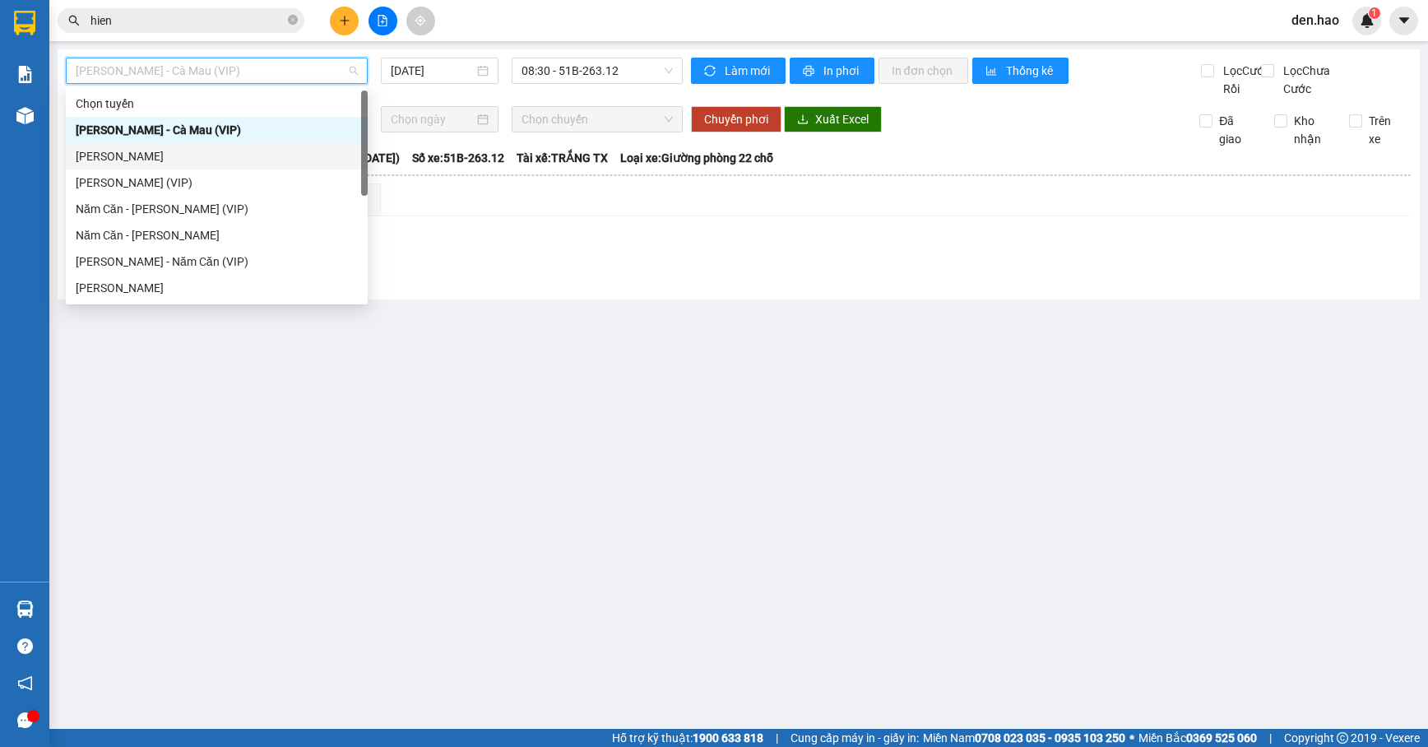
click at [168, 159] on div "[PERSON_NAME]" at bounding box center [217, 156] width 282 height 18
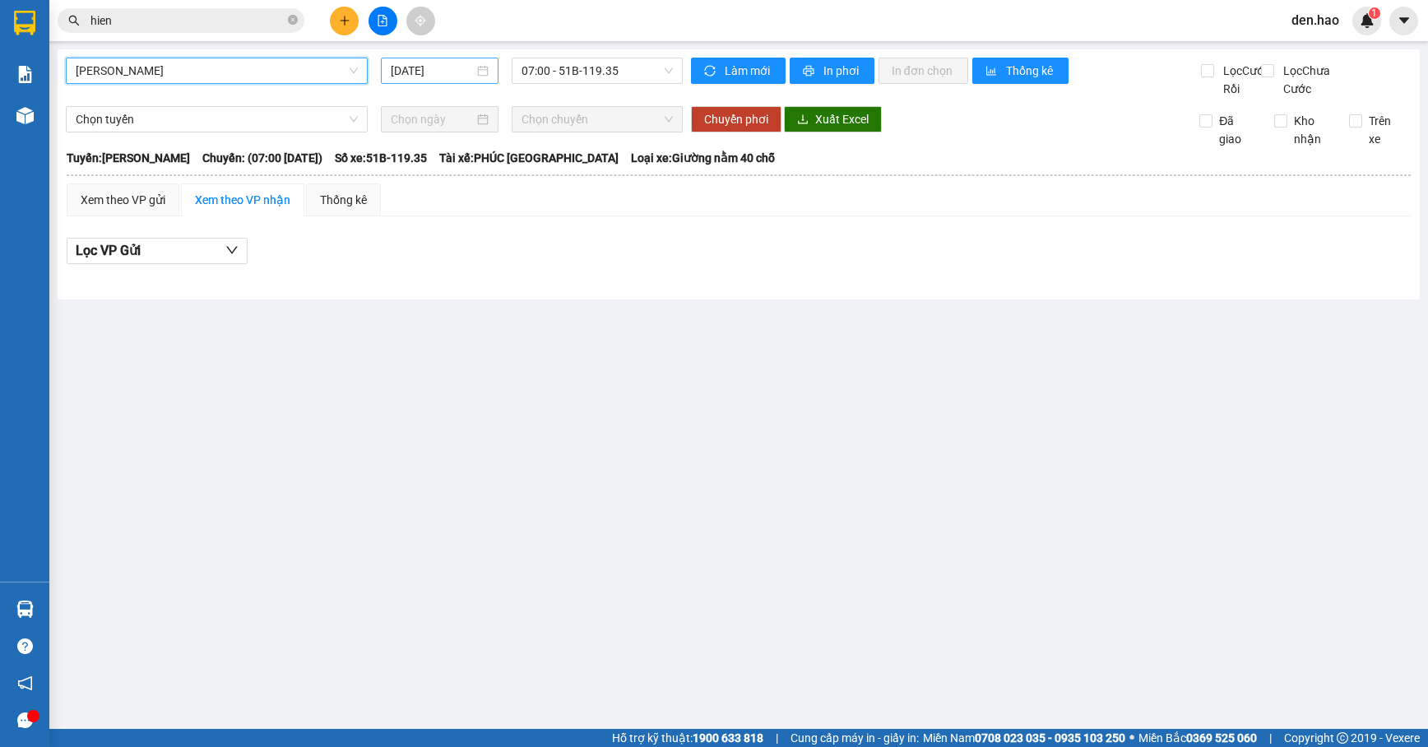
click at [392, 72] on input "[DATE]" at bounding box center [433, 71] width 84 height 18
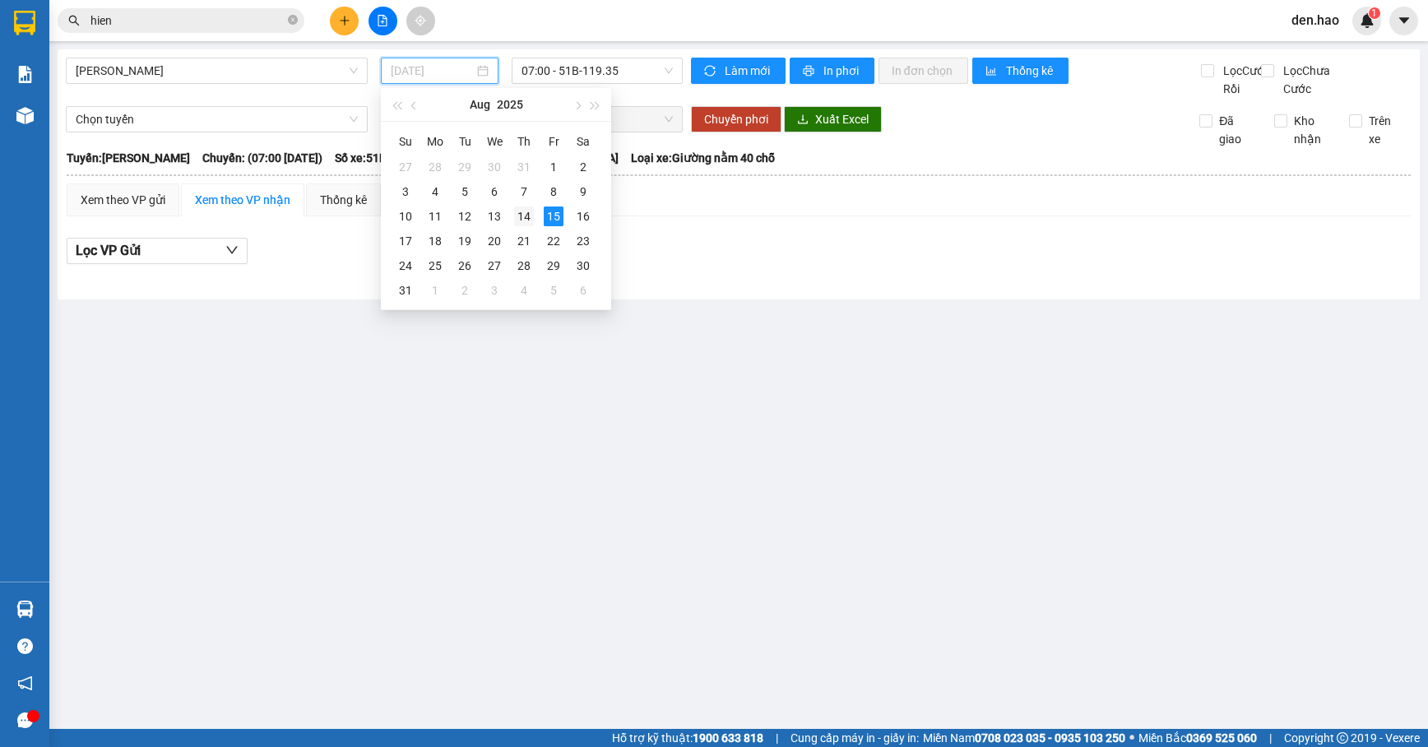
click at [526, 212] on div "14" at bounding box center [524, 216] width 20 height 20
type input "[DATE]"
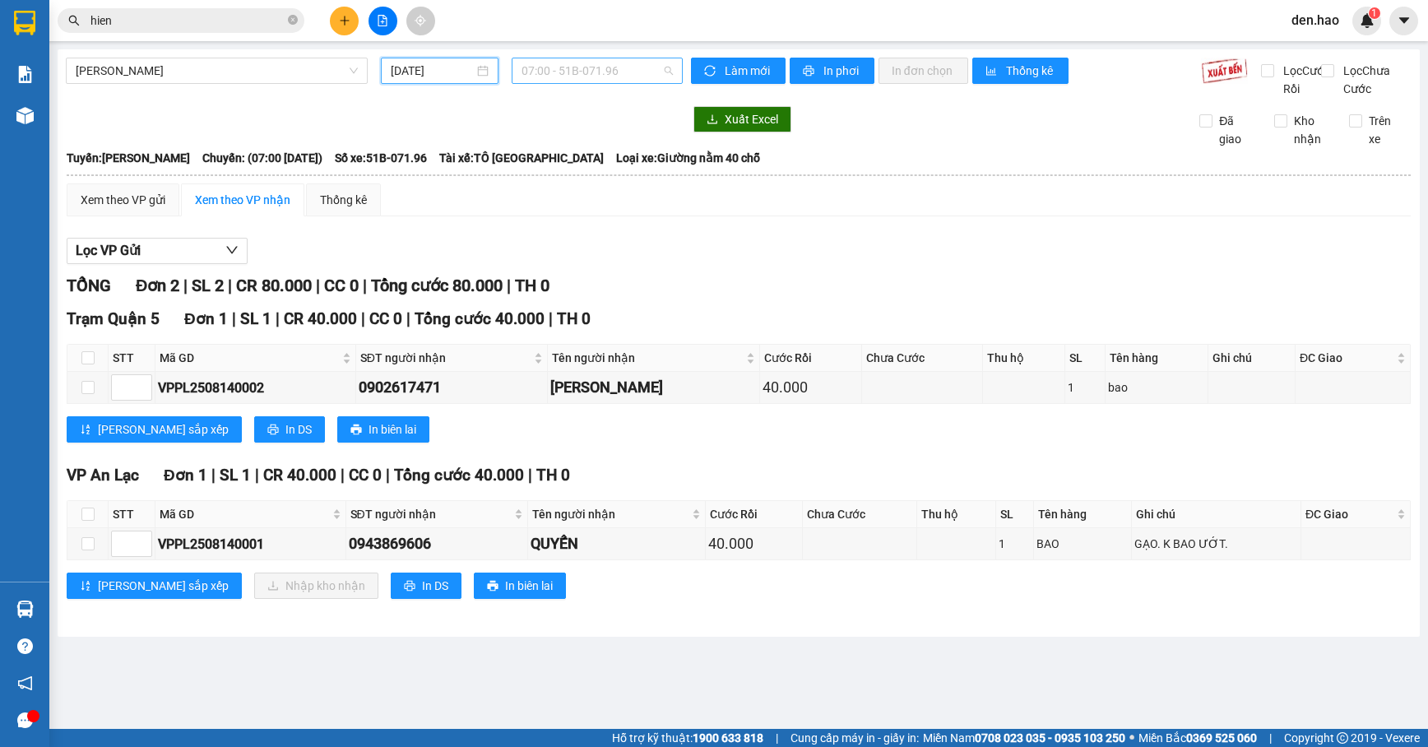
click at [569, 74] on span "07:00 - 51B-071.96" at bounding box center [597, 70] width 151 height 25
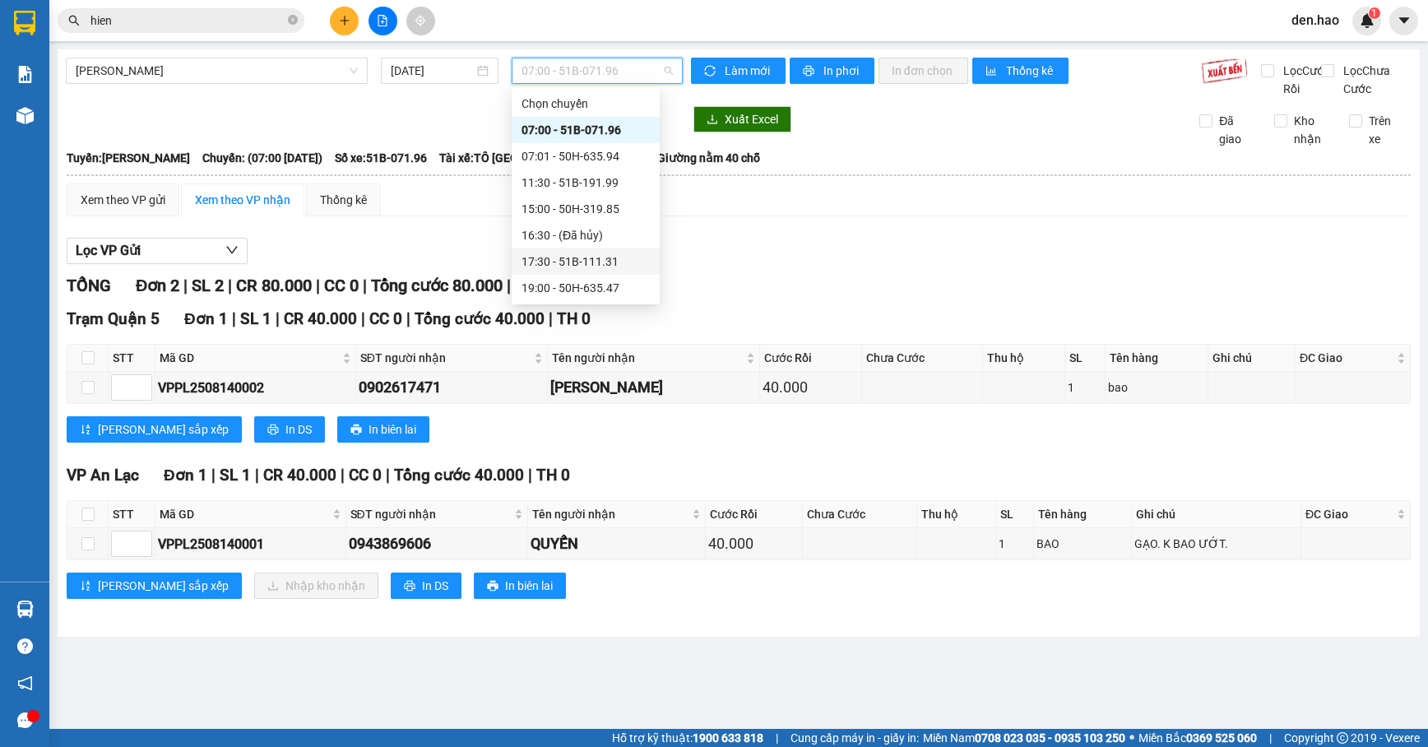
scroll to position [109, 0]
click at [574, 168] on div "19:00 - 50H-635.47" at bounding box center [586, 178] width 148 height 26
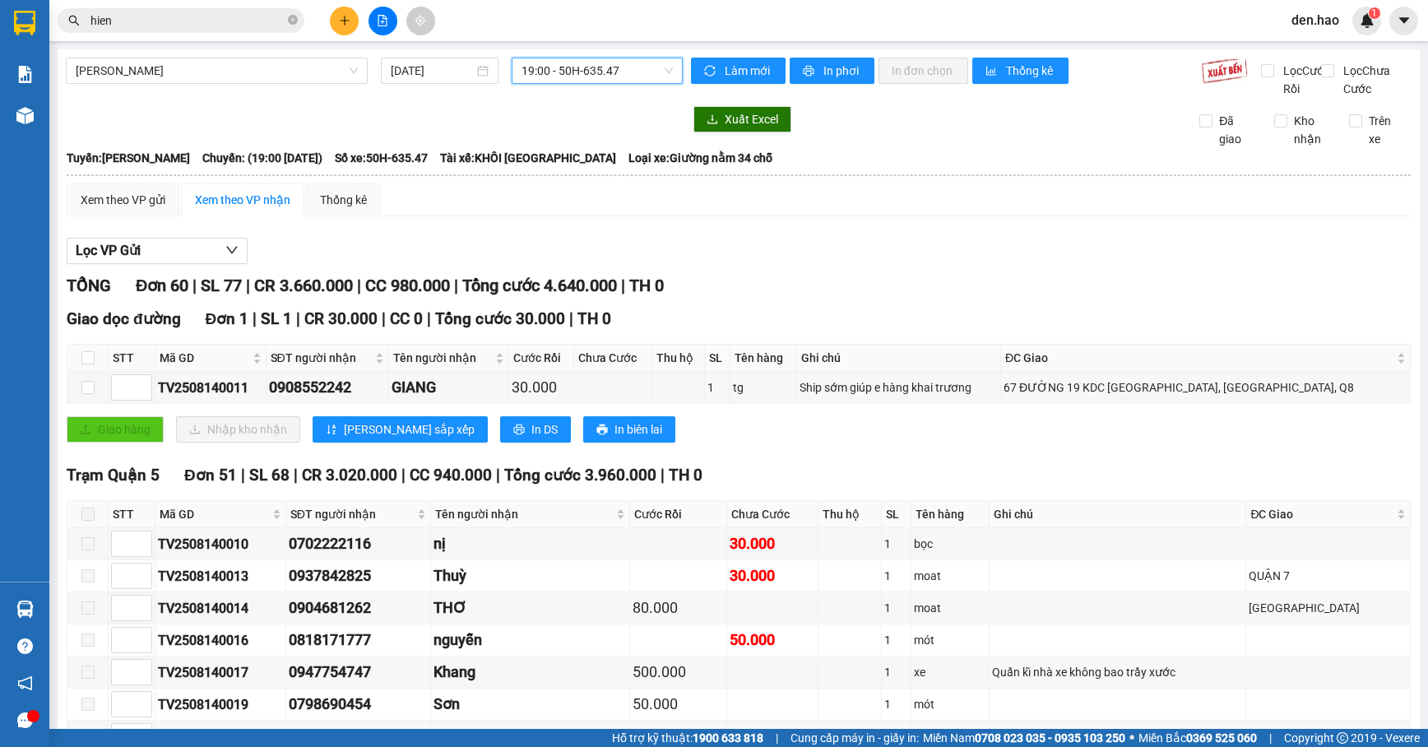
click at [603, 69] on span "19:00 - 50H-635.47" at bounding box center [597, 70] width 151 height 25
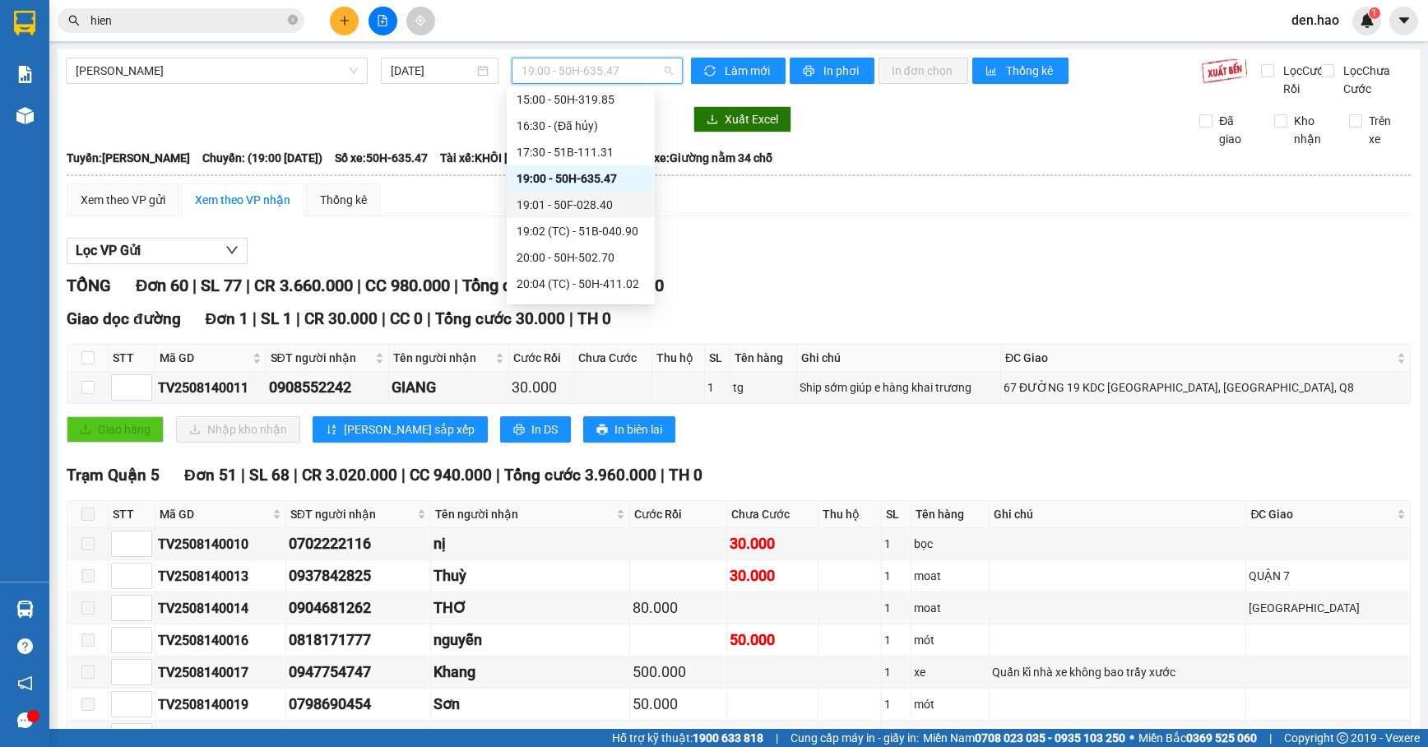
click at [577, 207] on div "19:01 - 50F-028.40" at bounding box center [581, 205] width 128 height 18
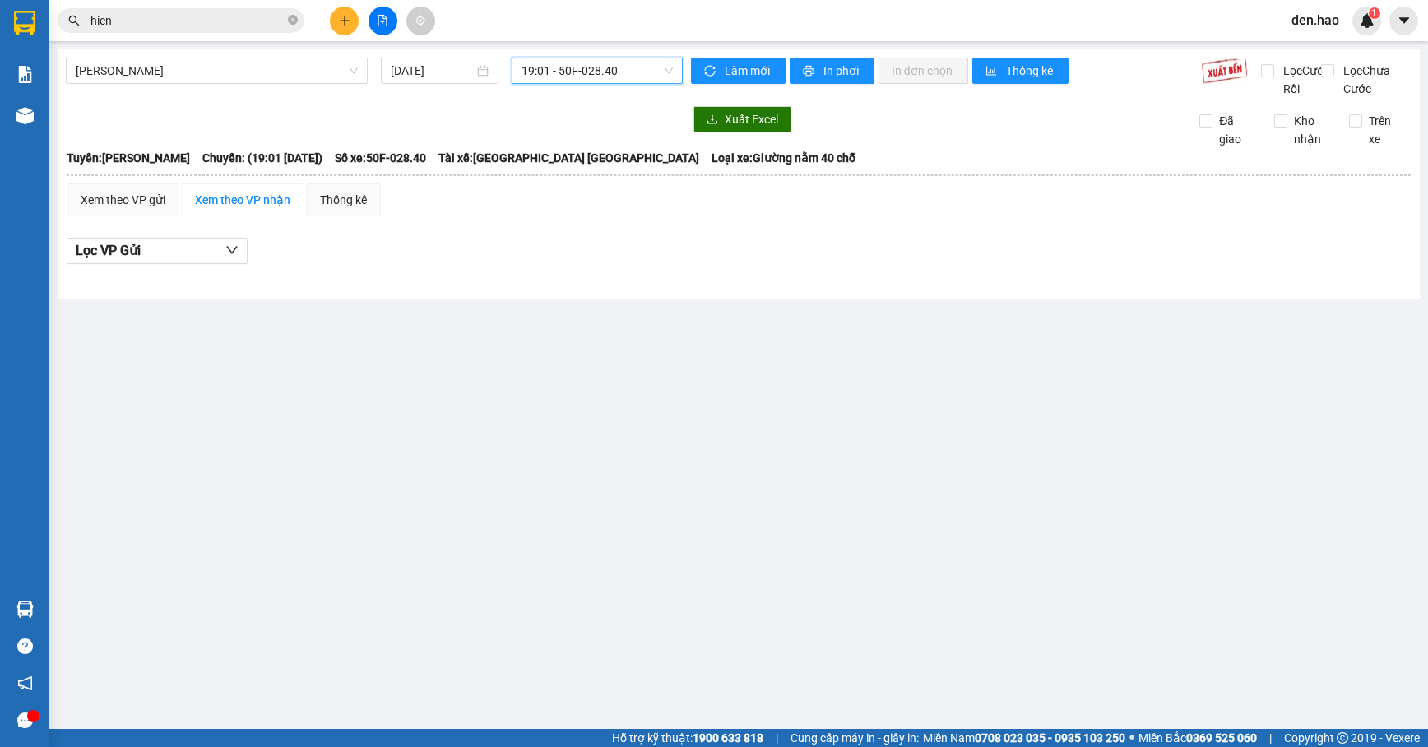
click at [594, 66] on span "19:01 - 50F-028.40" at bounding box center [597, 70] width 151 height 25
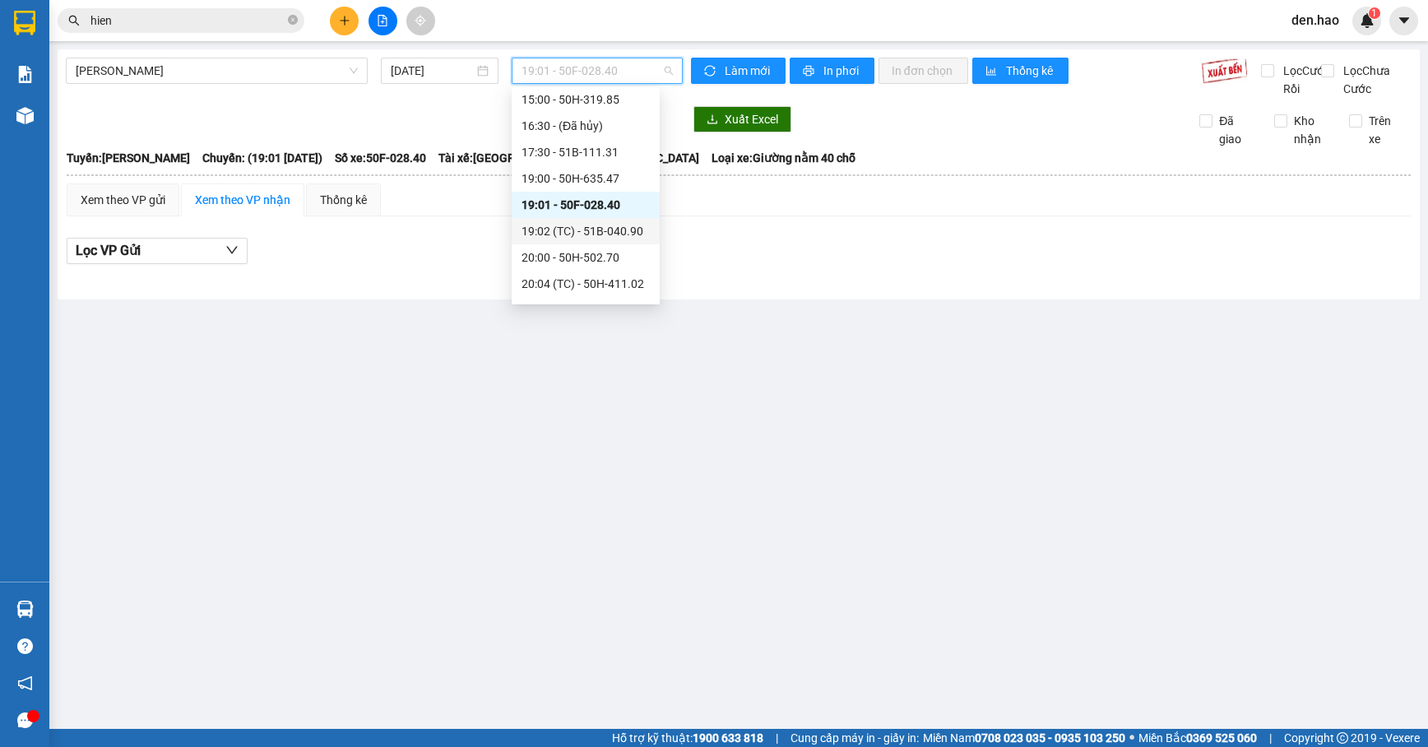
click at [593, 225] on div "19:02 (TC) - 51B-040.90" at bounding box center [586, 231] width 128 height 18
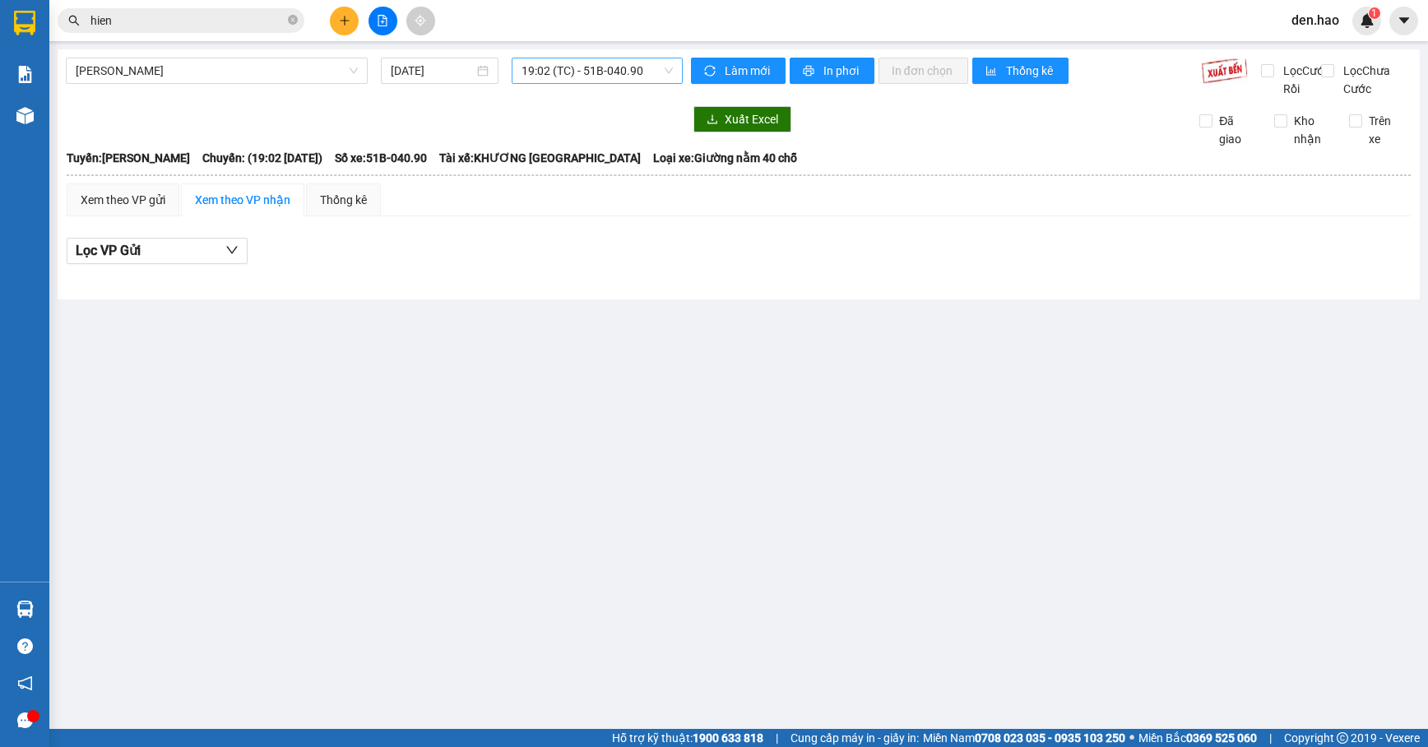
click at [626, 83] on div "Cà Mau - [PERSON_NAME] [DATE] 19:02 (TC) - 51B-040.90" at bounding box center [374, 78] width 617 height 40
click at [626, 82] on span "19:02 (TC) - 51B-040.90" at bounding box center [597, 70] width 151 height 25
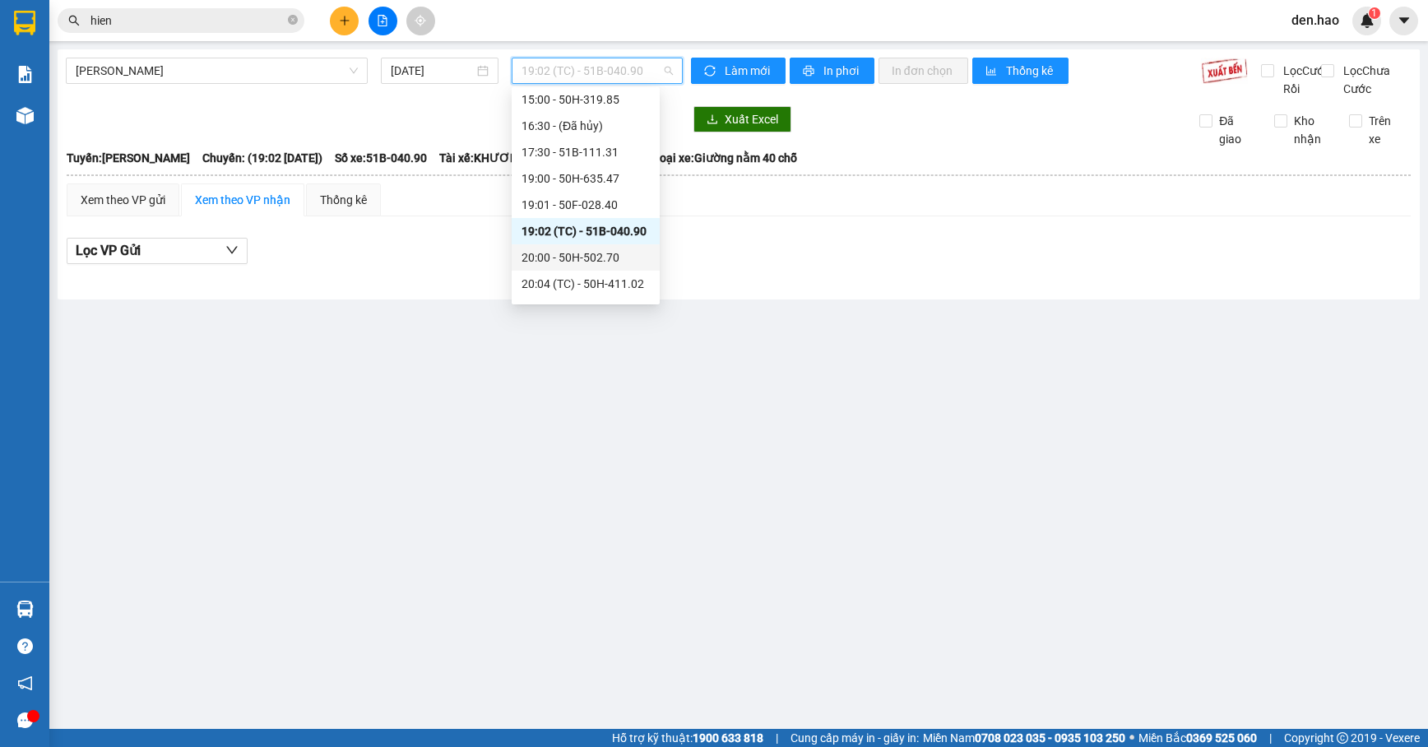
click at [607, 255] on div "20:00 - 50H-502.70" at bounding box center [586, 257] width 128 height 18
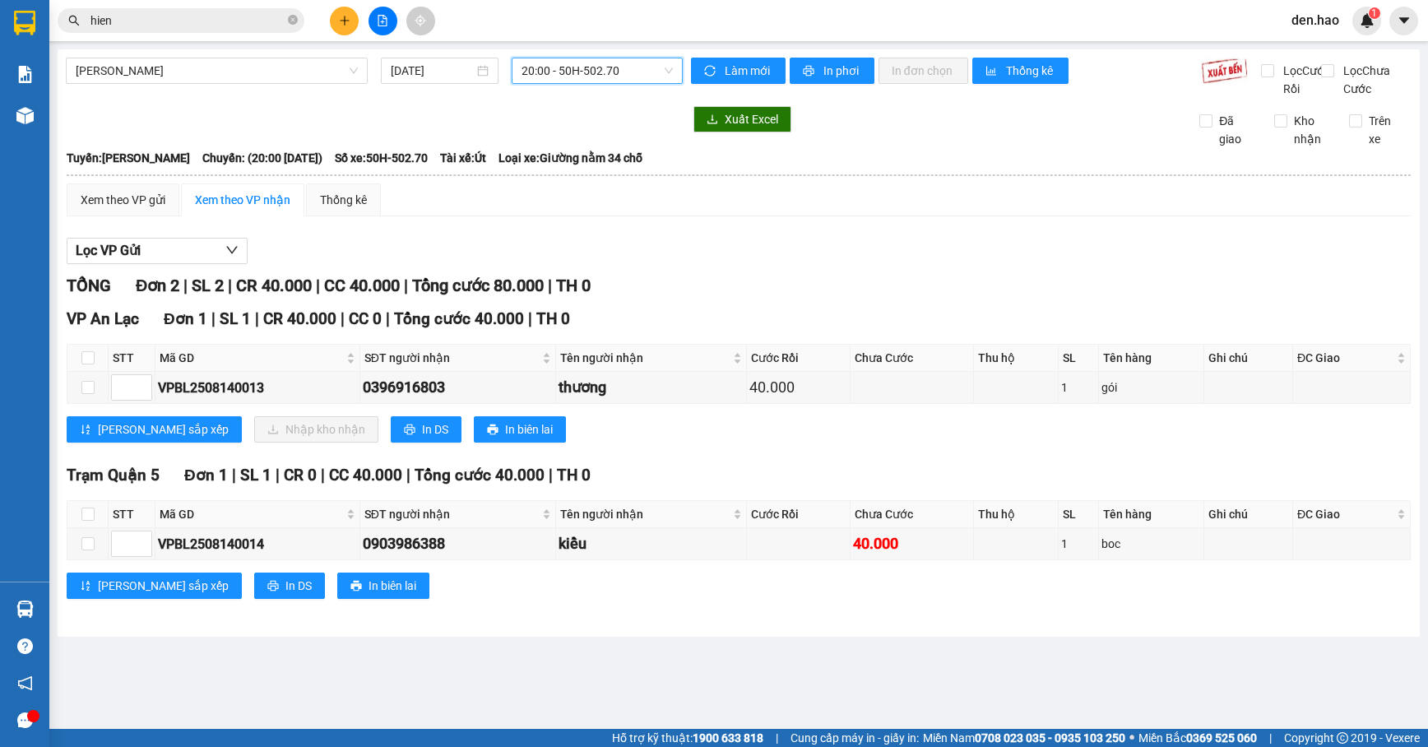
click at [570, 77] on span "20:00 - 50H-502.70" at bounding box center [597, 70] width 151 height 25
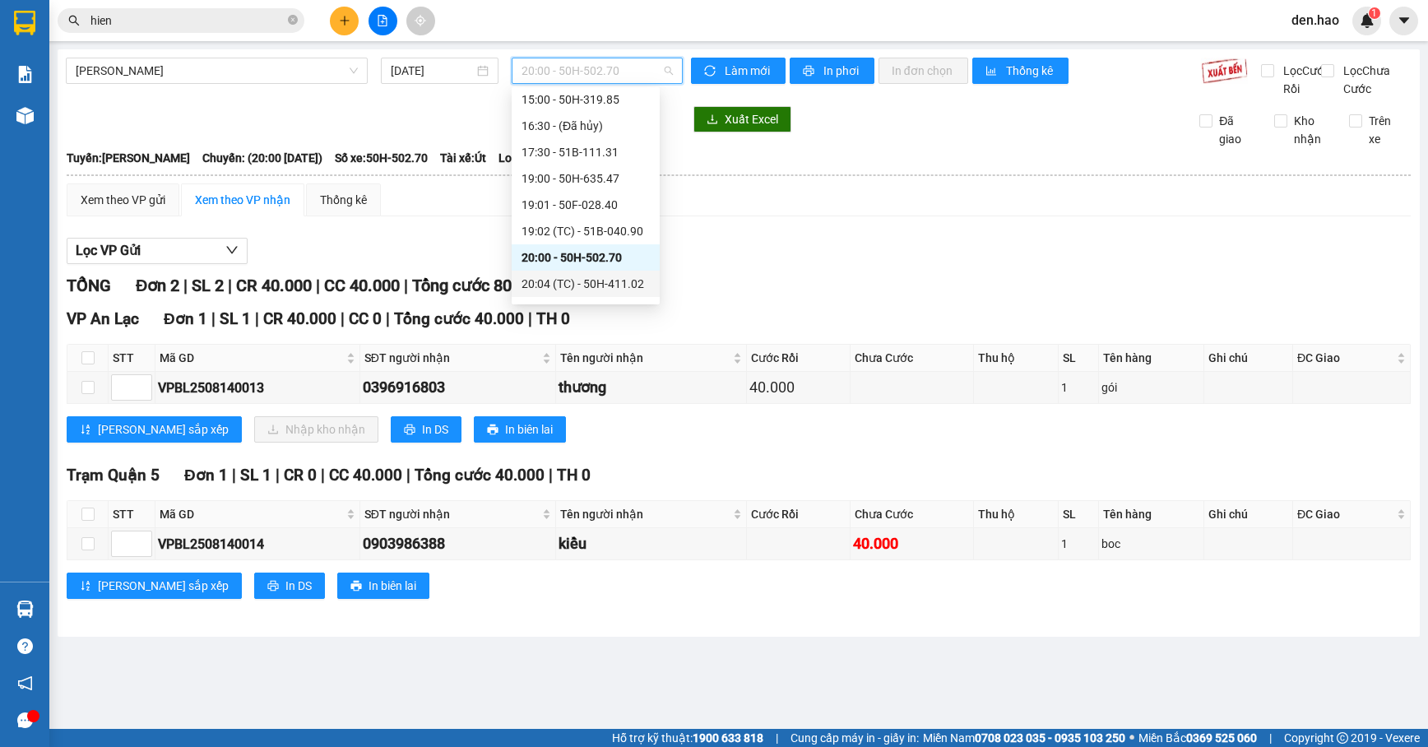
click at [604, 287] on div "20:04 (TC) - 50H-411.02" at bounding box center [586, 284] width 128 height 18
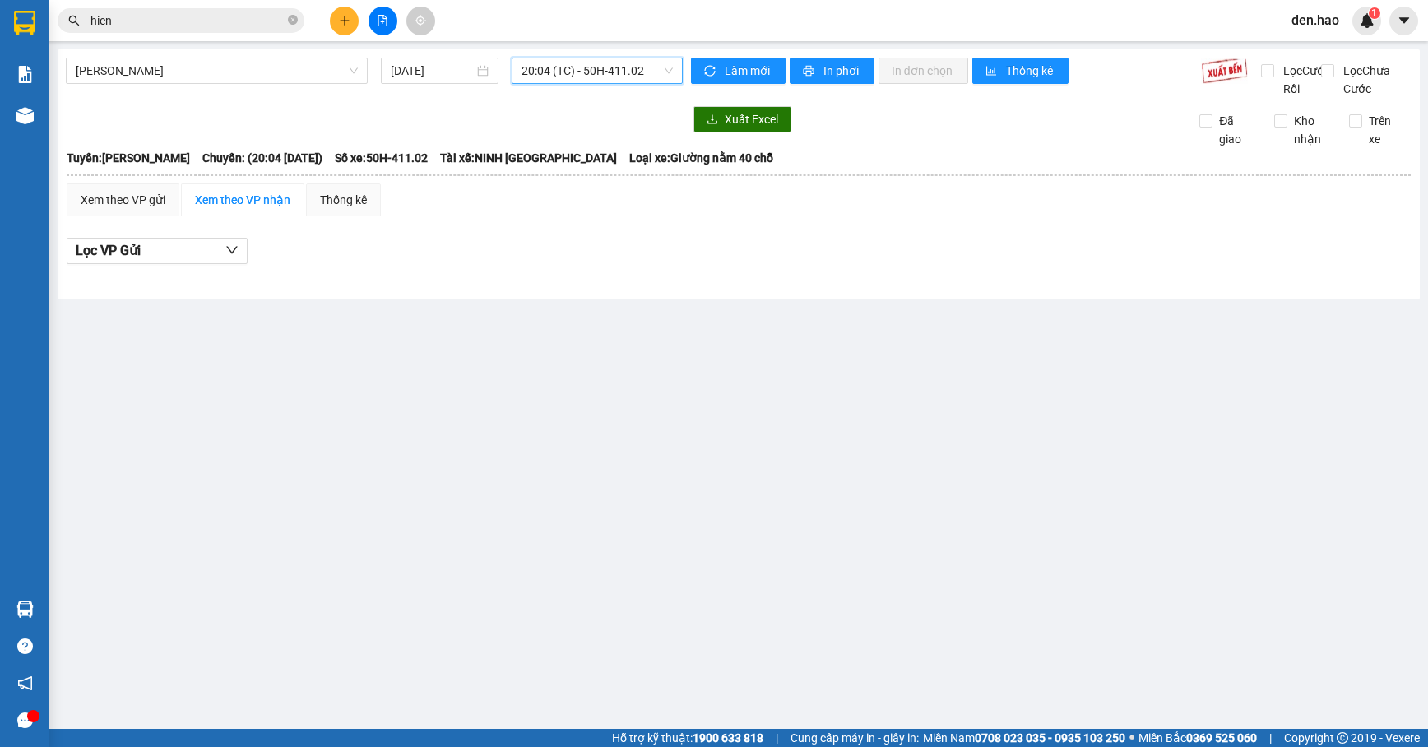
click at [577, 86] on div "[PERSON_NAME] [DATE] 20:04 20:04 (TC) - 50H-411.02" at bounding box center [374, 78] width 617 height 40
click at [580, 82] on span "20:04 (TC) - 50H-411.02" at bounding box center [597, 70] width 151 height 25
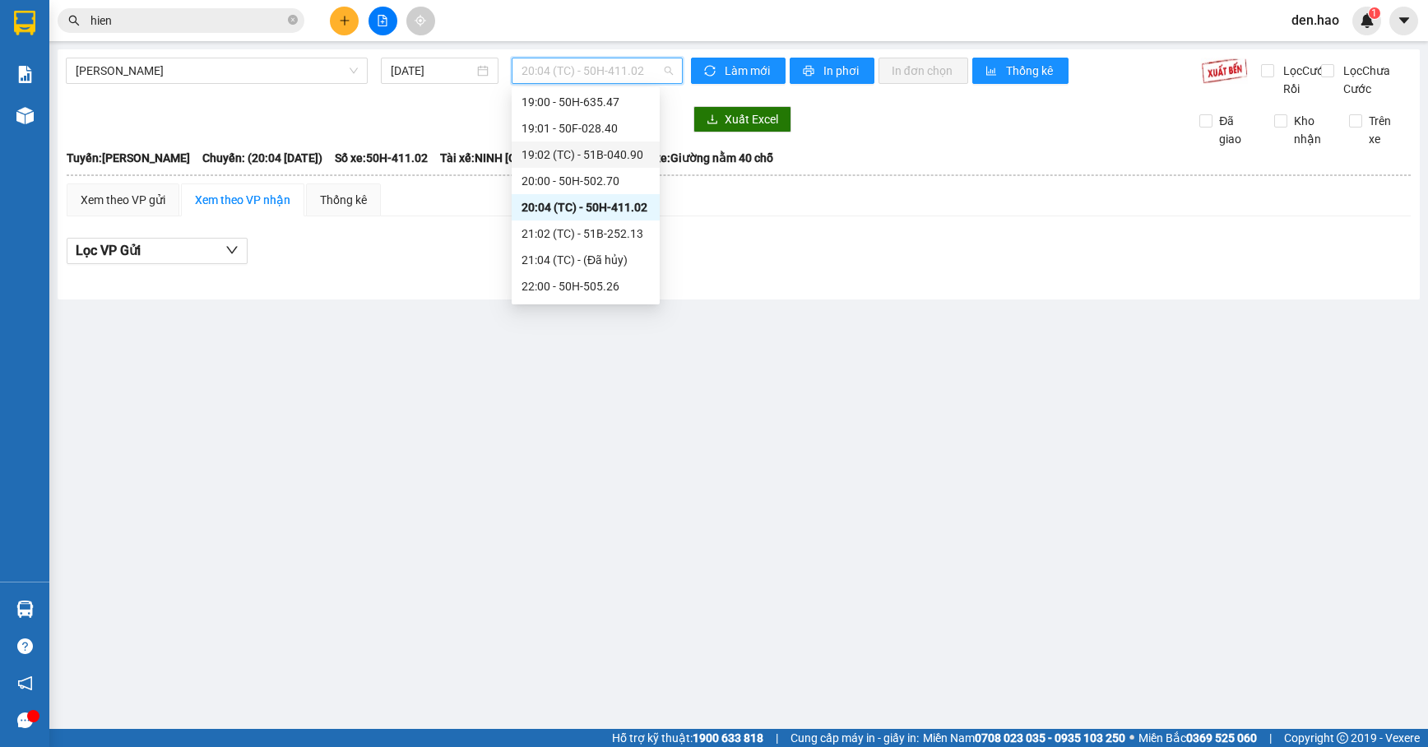
scroll to position [219, 0]
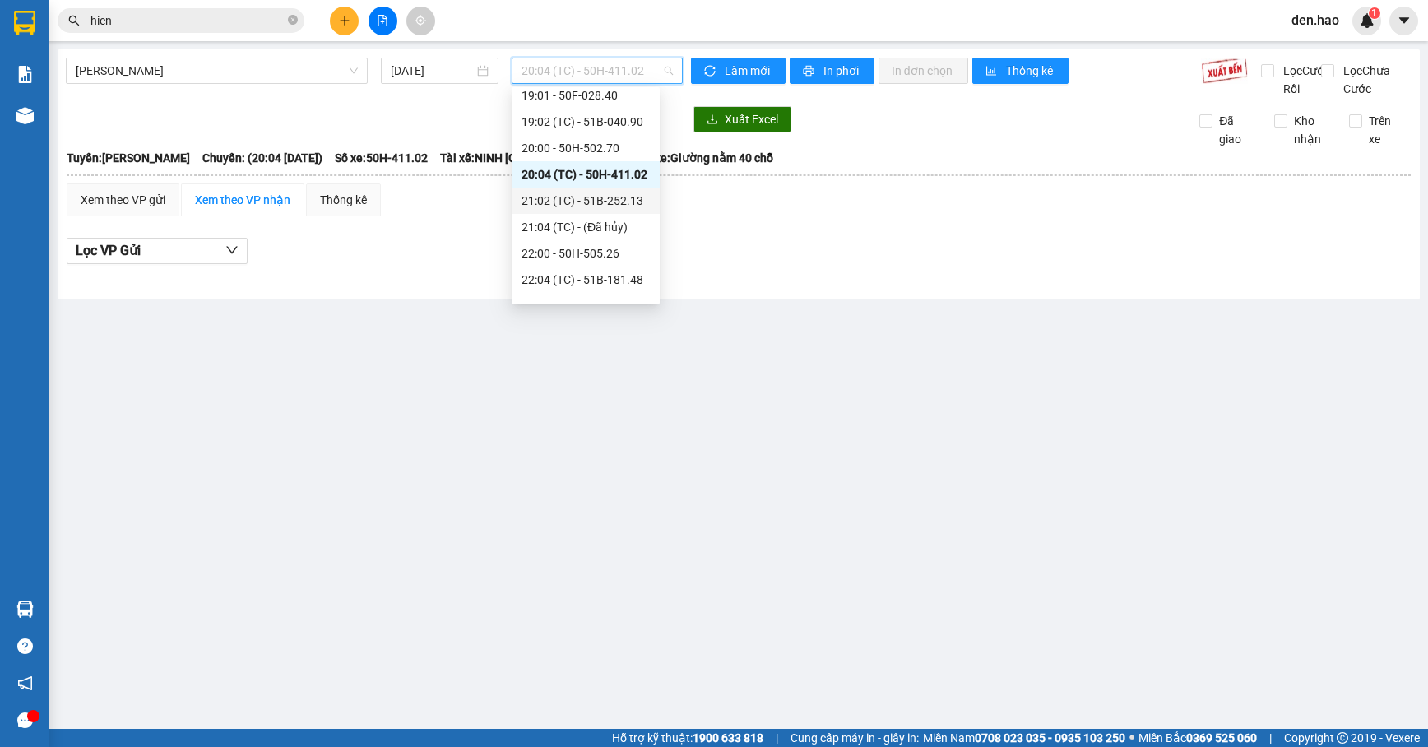
click at [596, 201] on div "21:02 (TC) - 51B-252.13" at bounding box center [586, 201] width 128 height 18
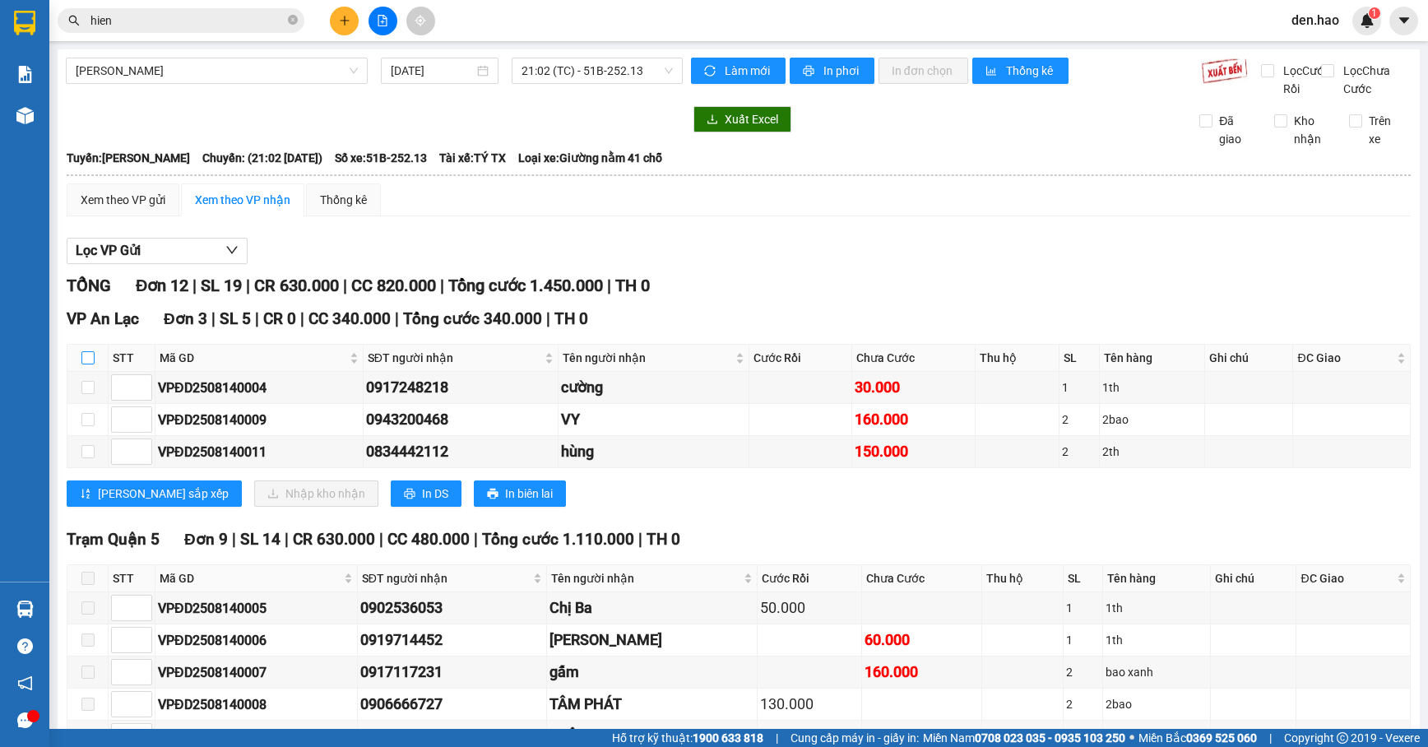
click at [92, 364] on input "checkbox" at bounding box center [87, 357] width 13 height 13
checkbox input "true"
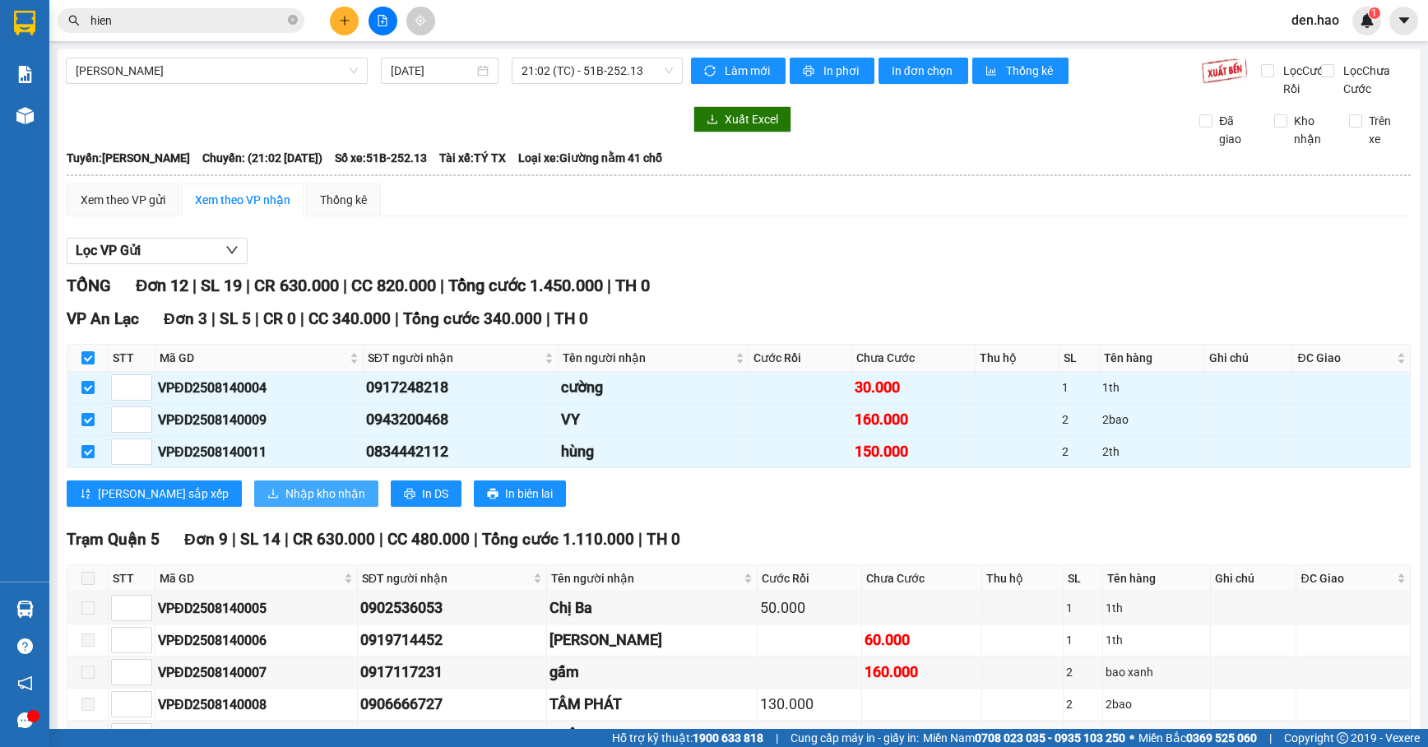
click at [285, 503] on span "Nhập kho nhận" at bounding box center [325, 493] width 80 height 18
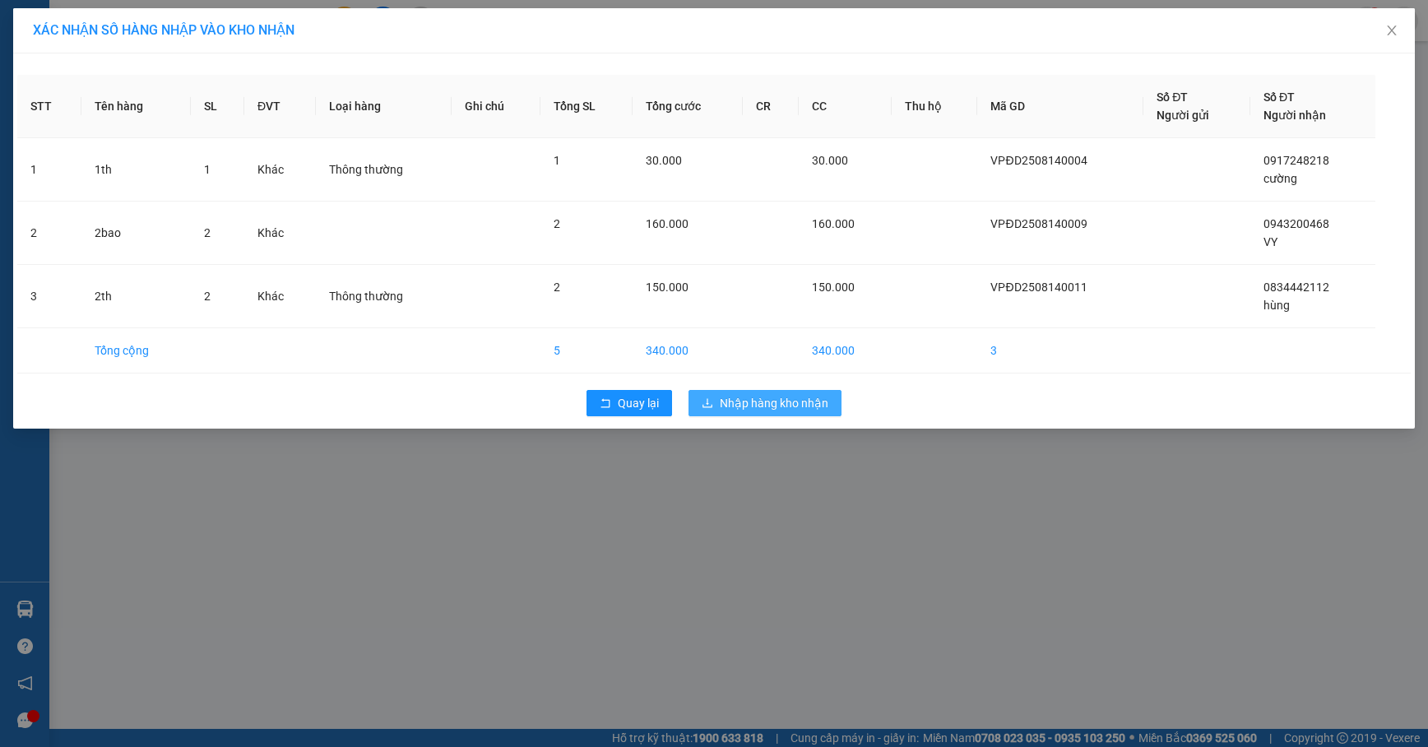
click at [737, 411] on span "Nhập hàng kho nhận" at bounding box center [774, 403] width 109 height 18
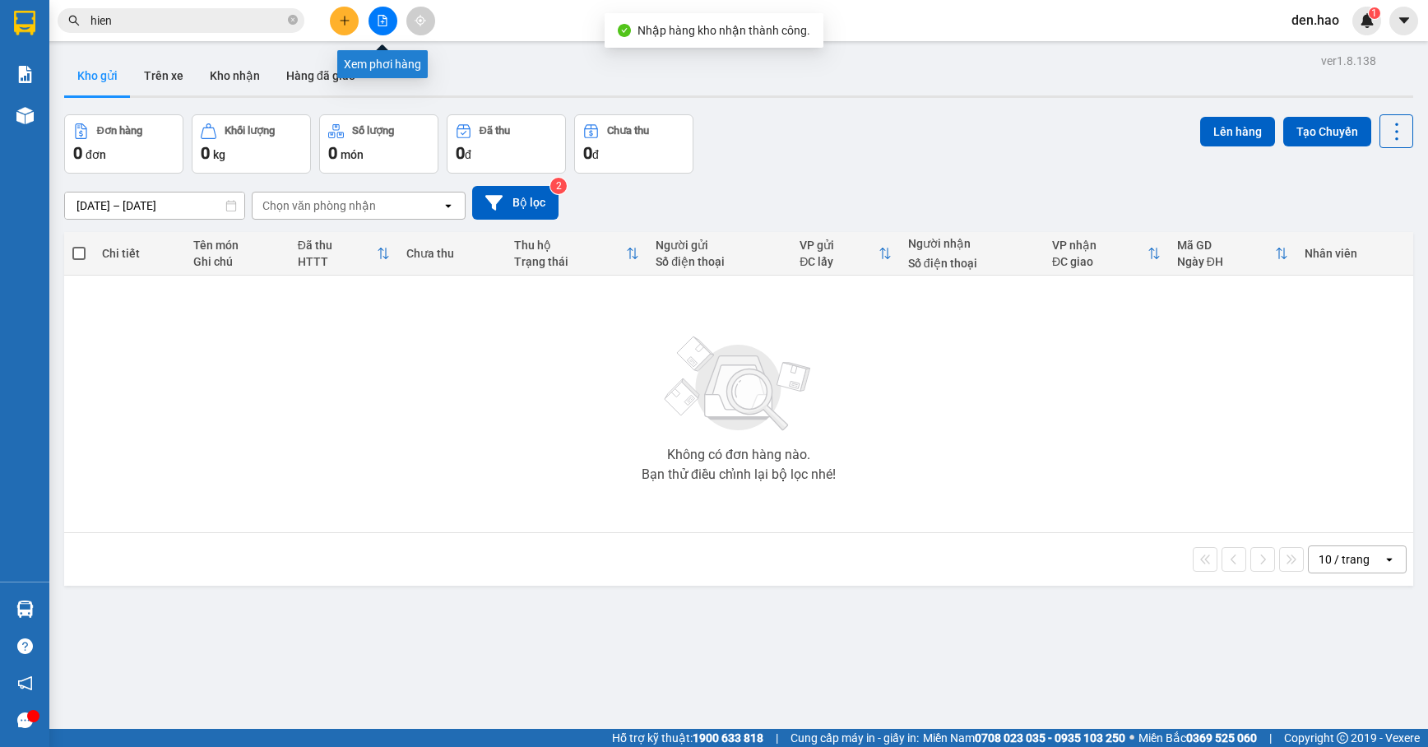
click at [383, 27] on button at bounding box center [383, 21] width 29 height 29
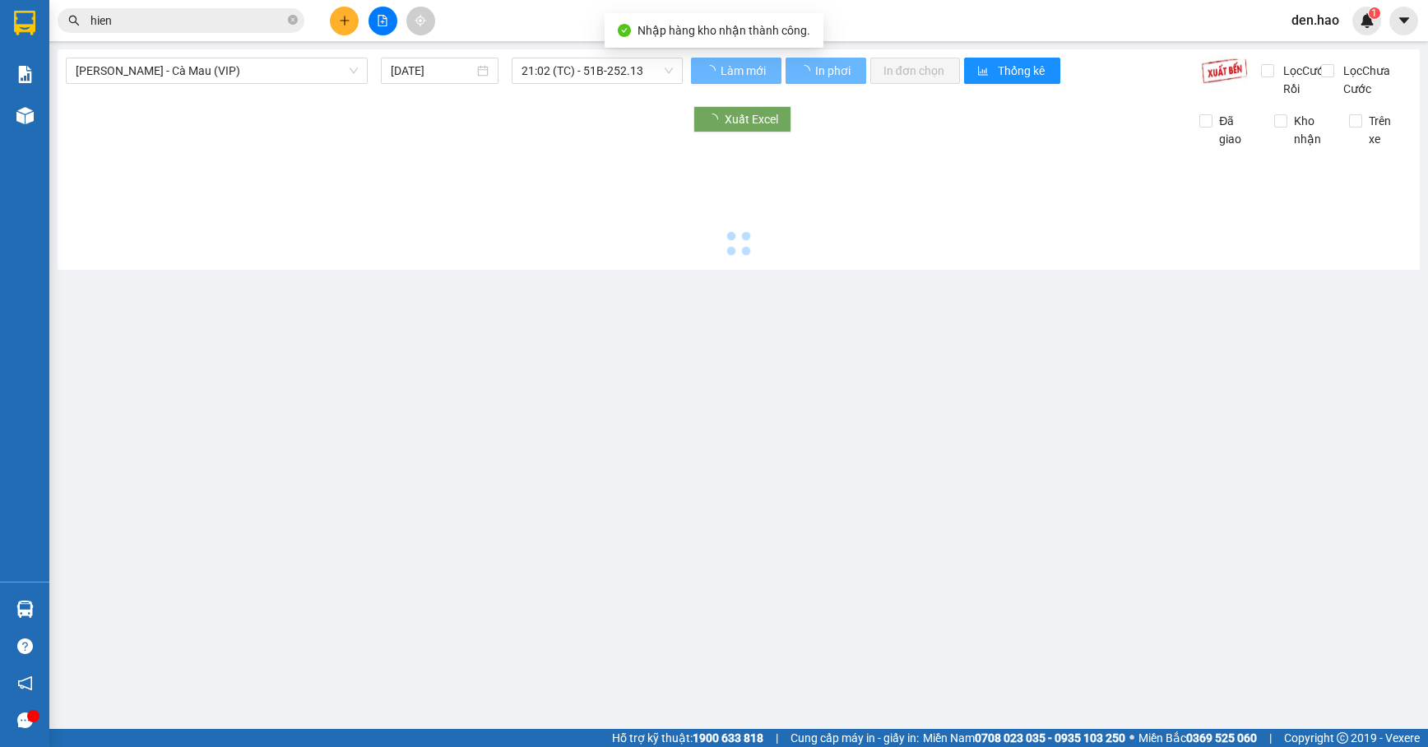
type input "[DATE]"
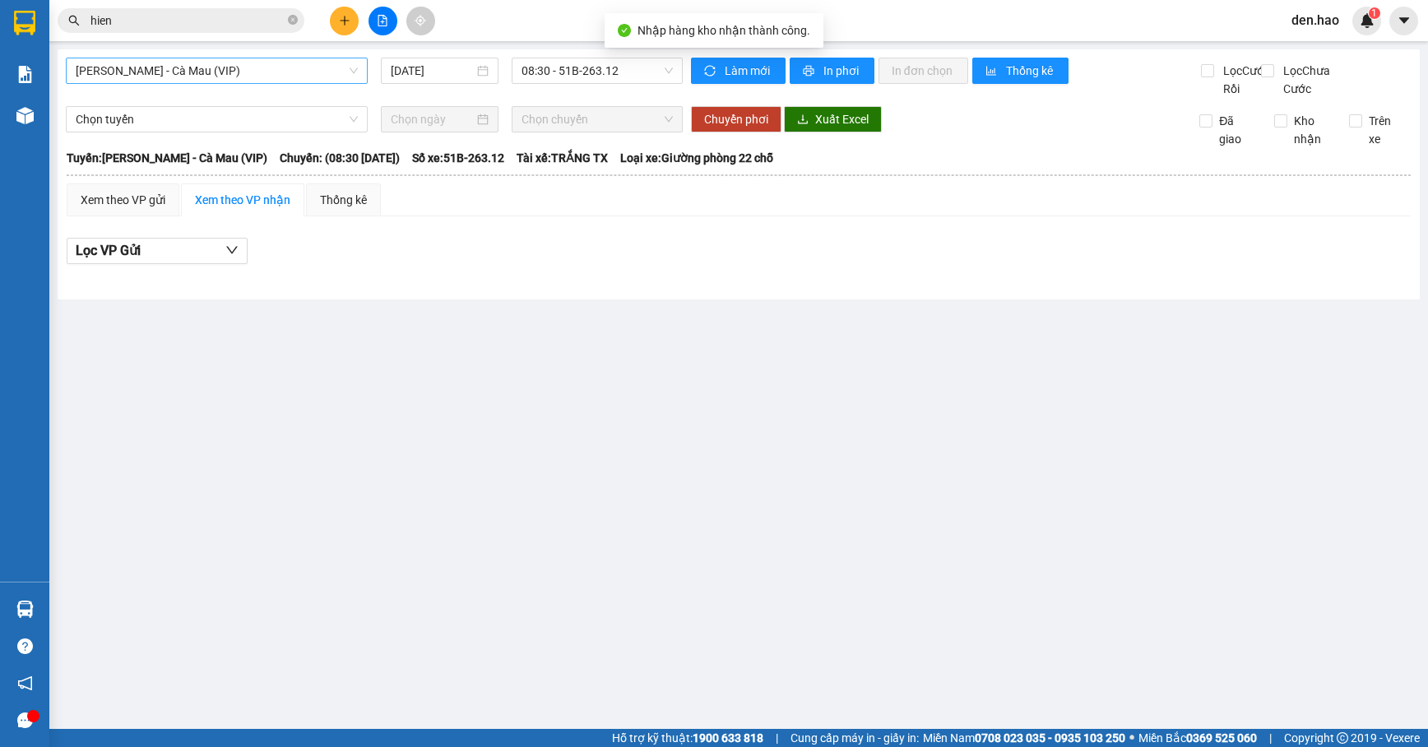
click at [294, 69] on span "[PERSON_NAME] - Cà Mau (VIP)" at bounding box center [217, 70] width 282 height 25
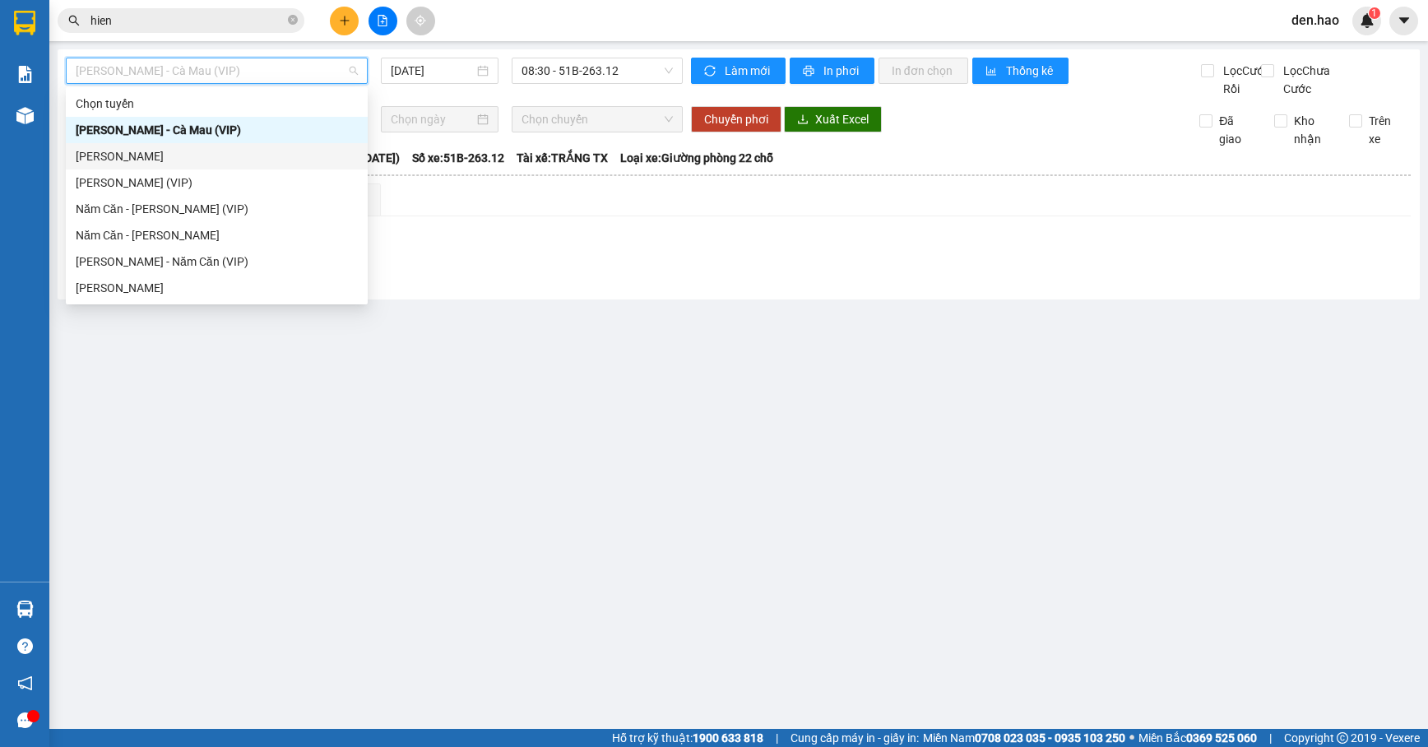
click at [153, 155] on div "[PERSON_NAME]" at bounding box center [217, 156] width 282 height 18
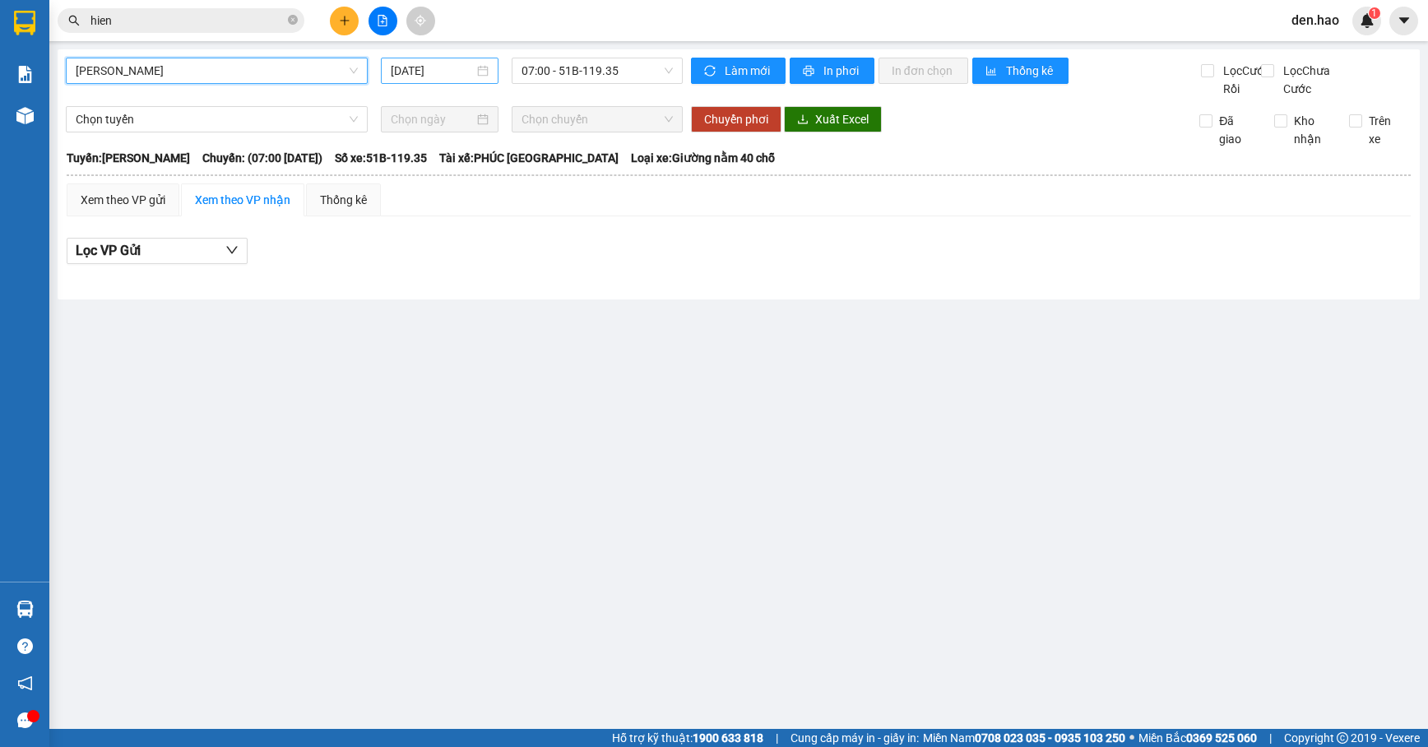
click at [398, 66] on input "[DATE]" at bounding box center [433, 71] width 84 height 18
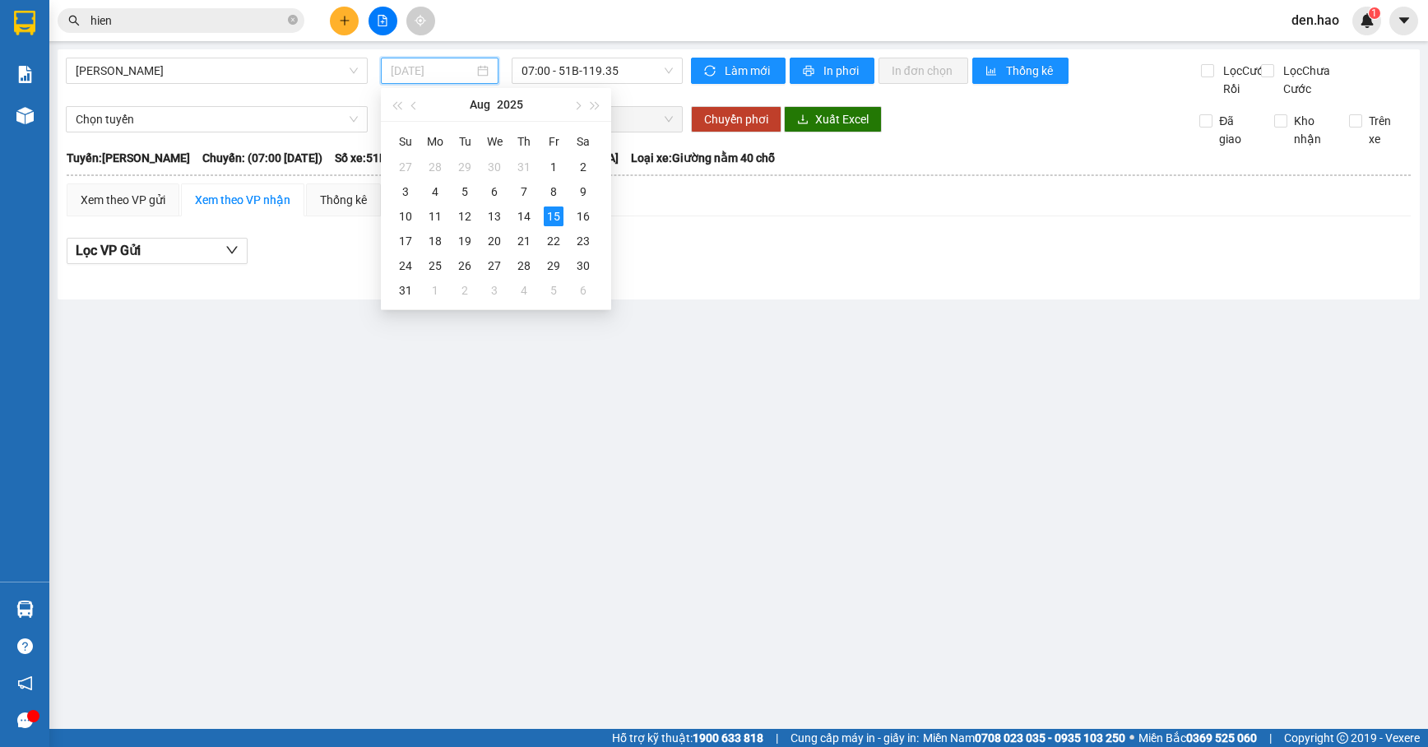
drag, startPoint x: 525, startPoint y: 211, endPoint x: 521, endPoint y: 133, distance: 78.3
click at [525, 212] on div "14" at bounding box center [524, 216] width 20 height 20
type input "[DATE]"
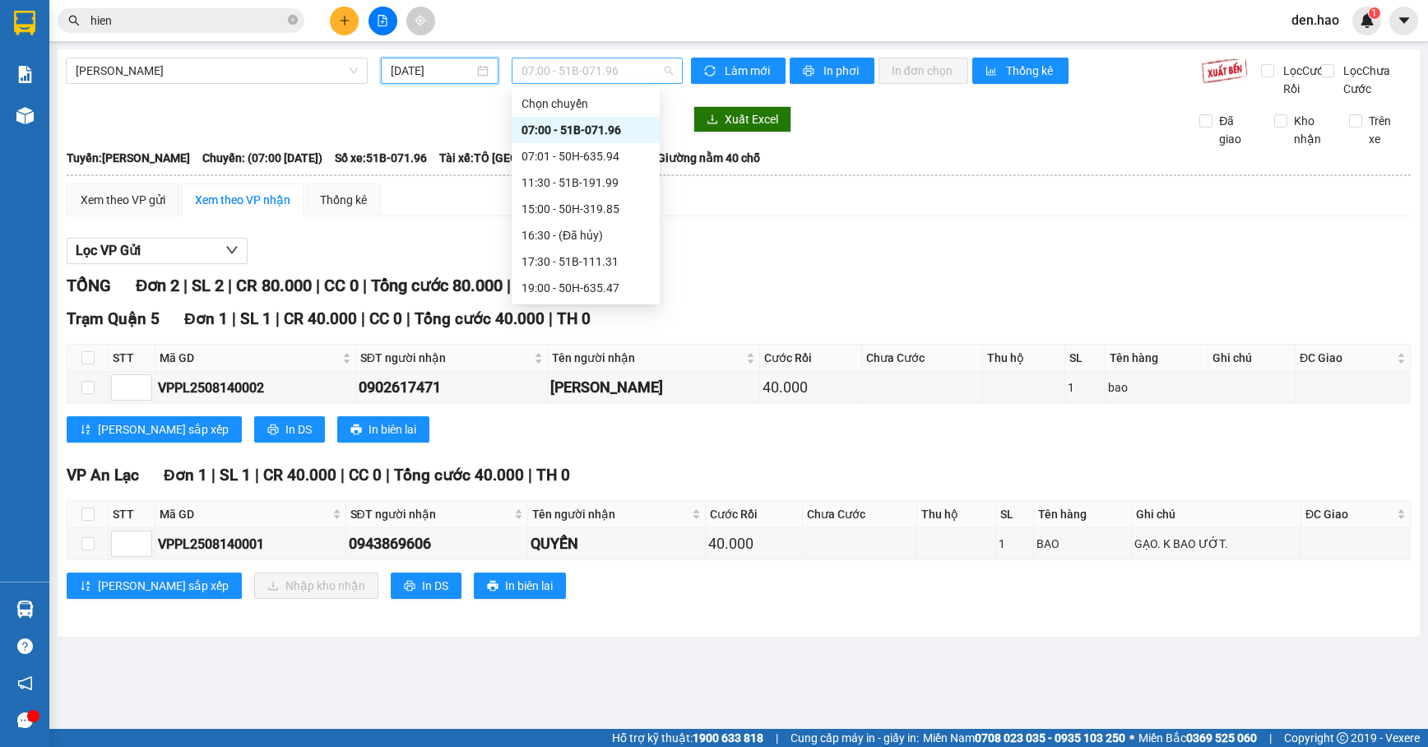
click at [573, 66] on span "07:00 - 51B-071.96" at bounding box center [597, 70] width 151 height 25
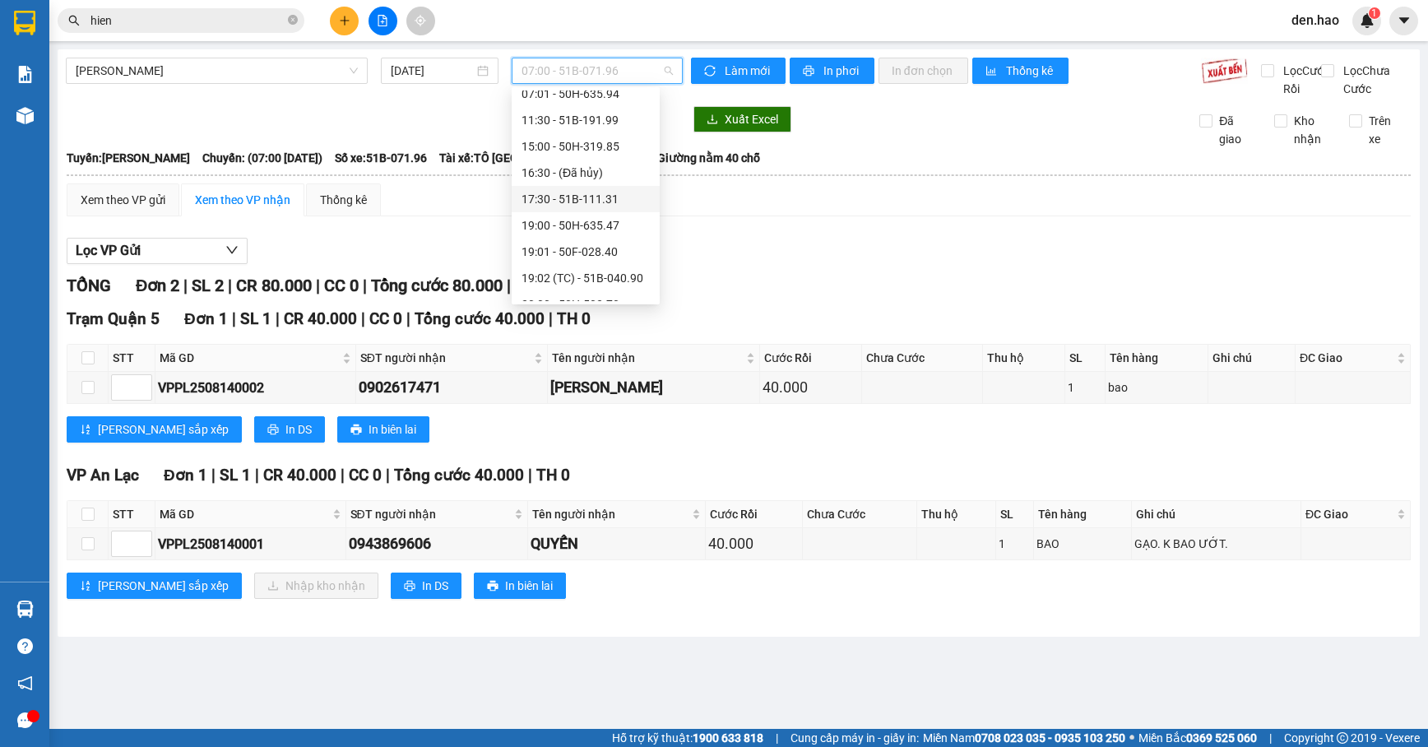
scroll to position [109, 0]
click at [593, 260] on div "20:00 - 50H-502.70" at bounding box center [586, 257] width 128 height 18
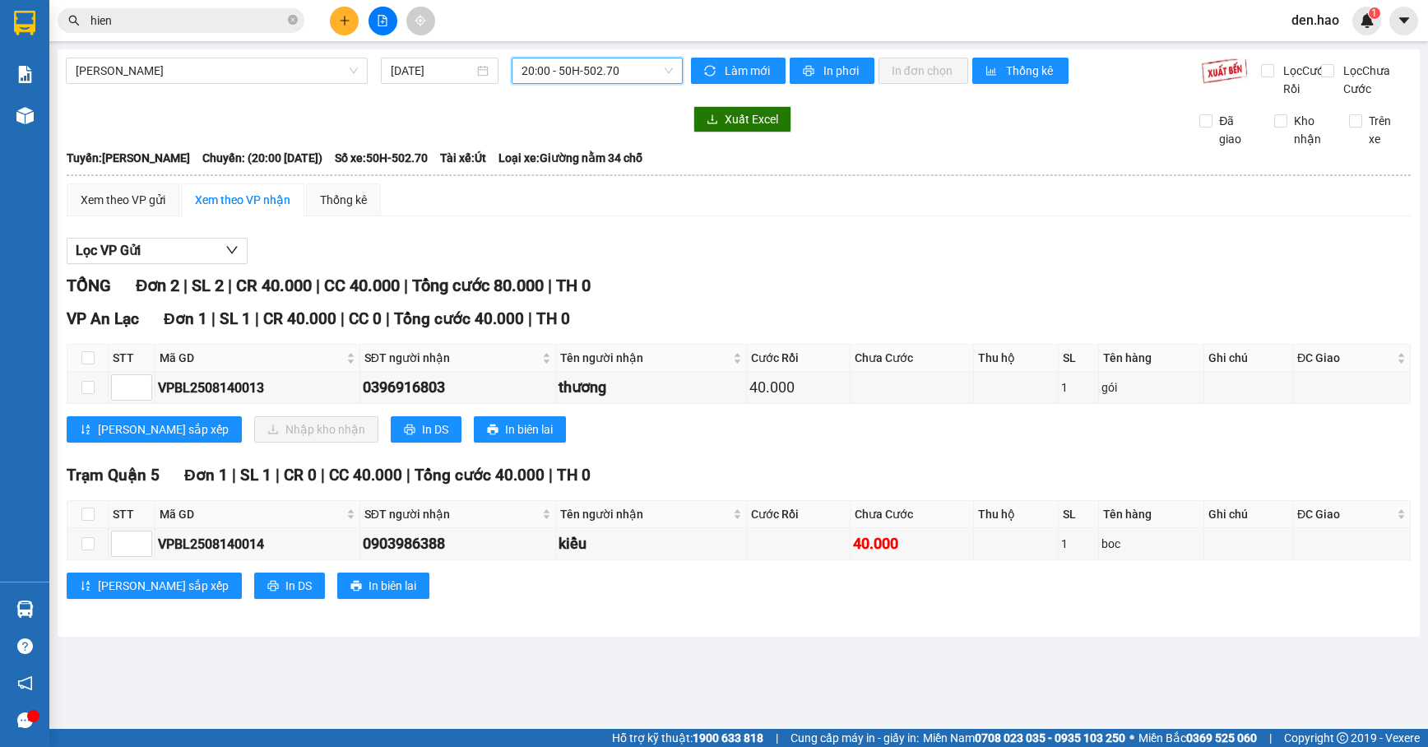
click at [613, 76] on span "20:00 - 50H-502.70" at bounding box center [597, 70] width 151 height 25
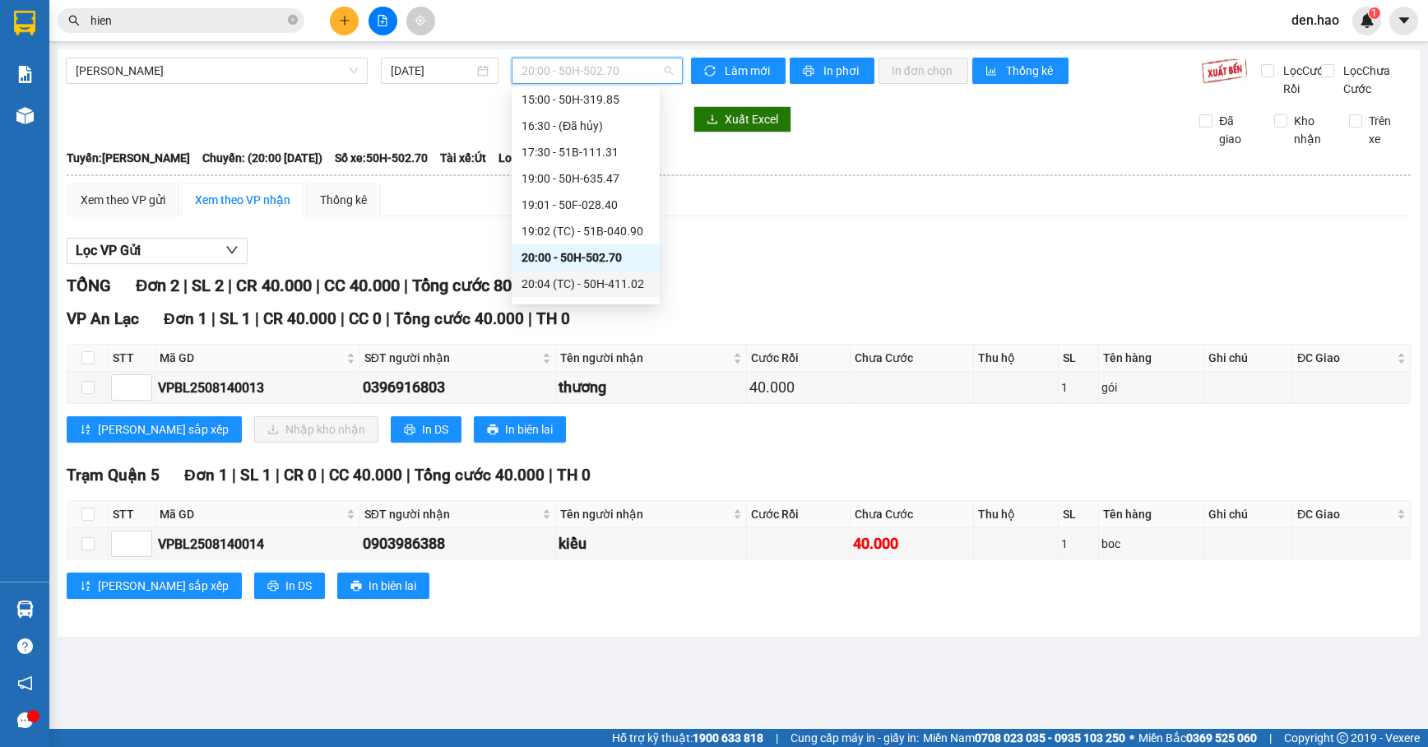
click at [599, 280] on div "20:04 (TC) - 50H-411.02" at bounding box center [586, 284] width 128 height 18
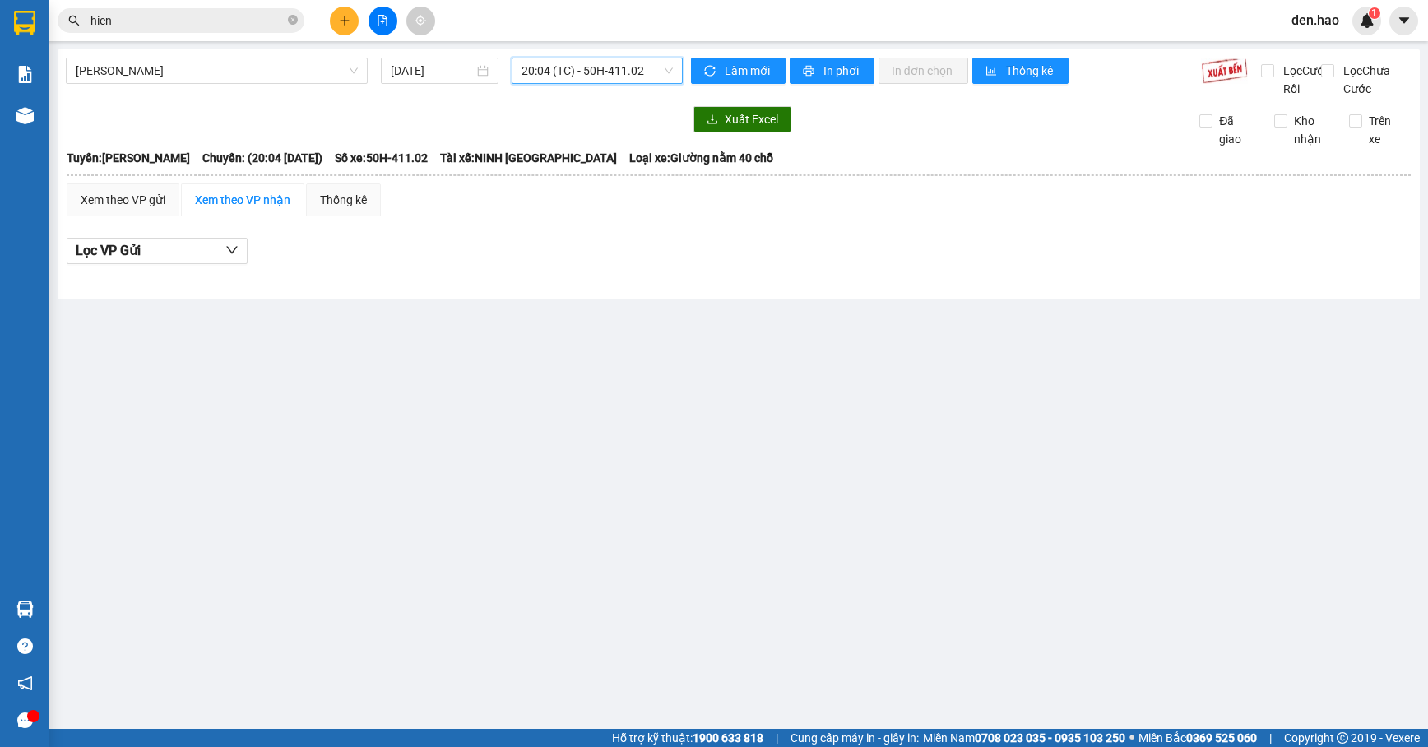
click at [612, 79] on span "20:04 (TC) - 50H-411.02" at bounding box center [597, 70] width 151 height 25
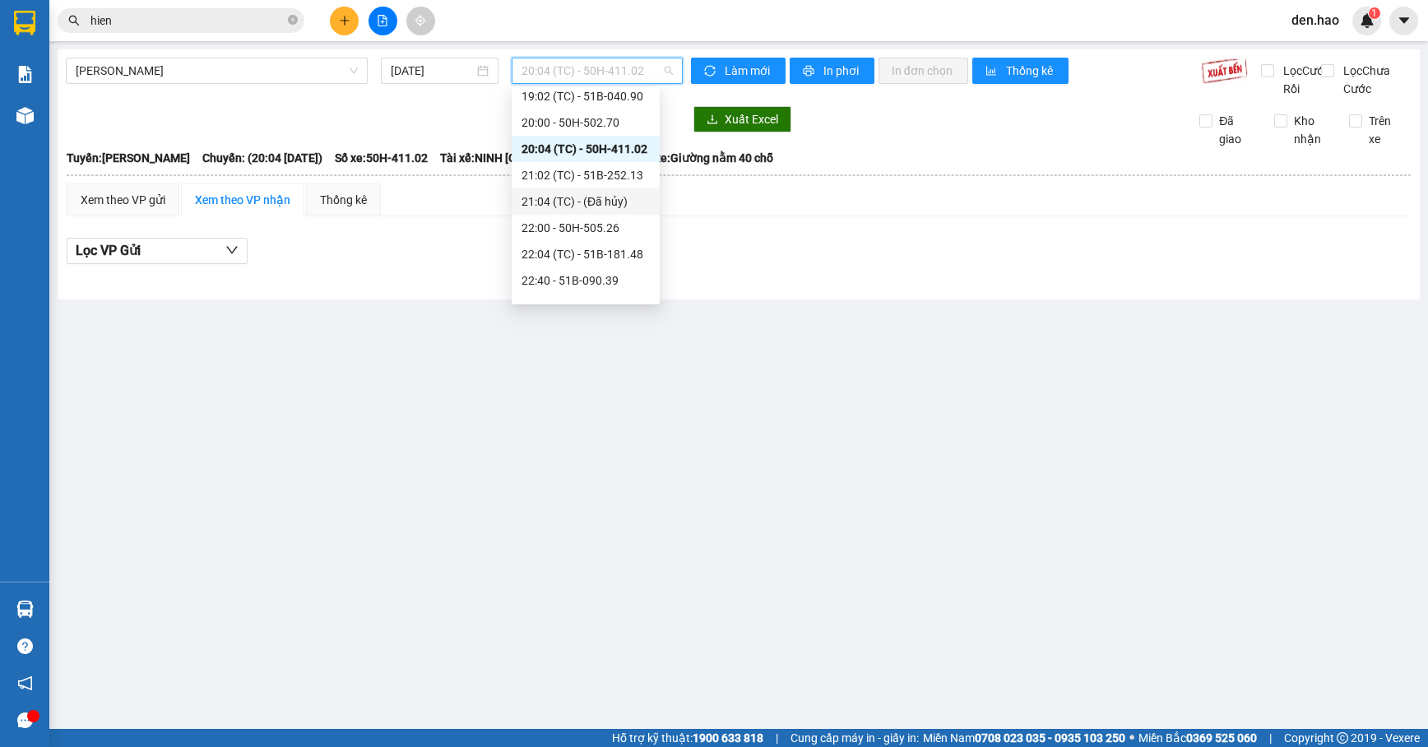
scroll to position [263, 0]
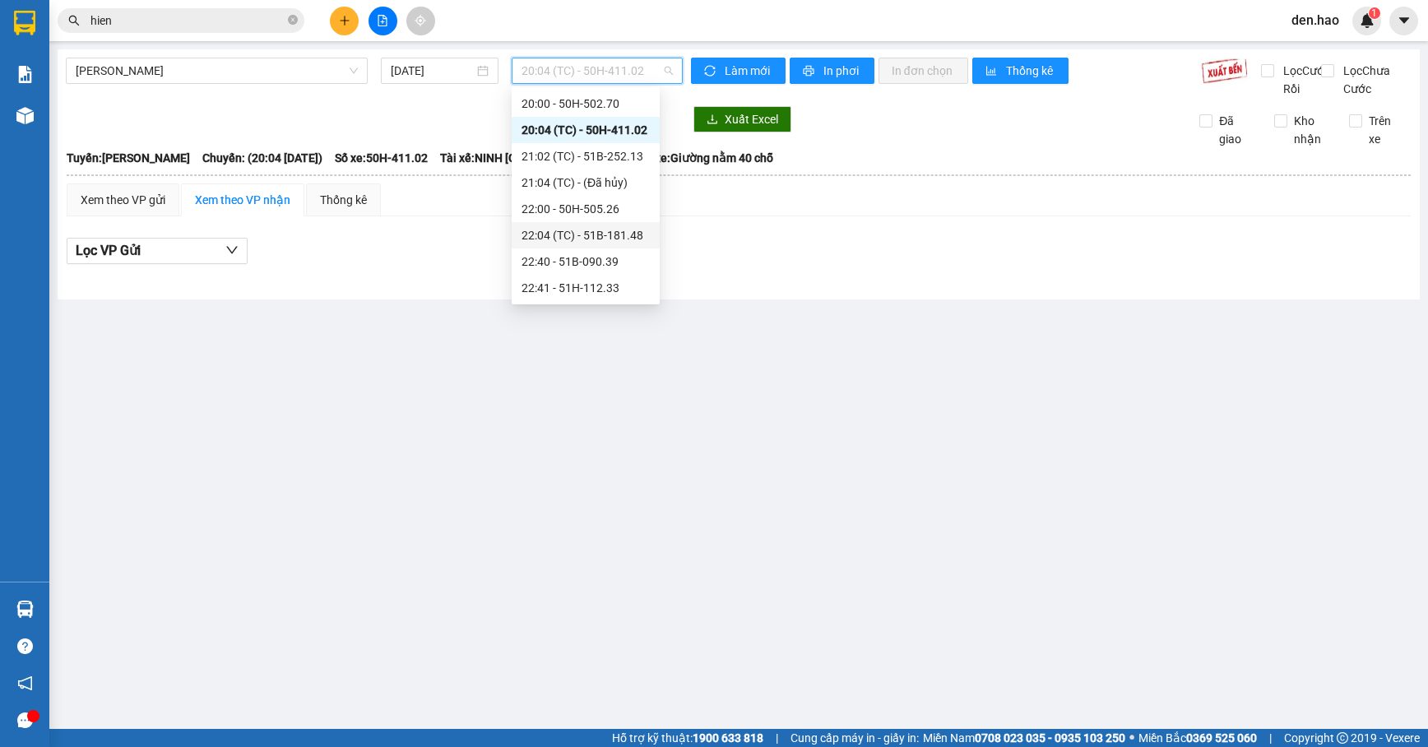
click at [612, 238] on div "22:04 (TC) - 51B-181.48" at bounding box center [586, 235] width 128 height 18
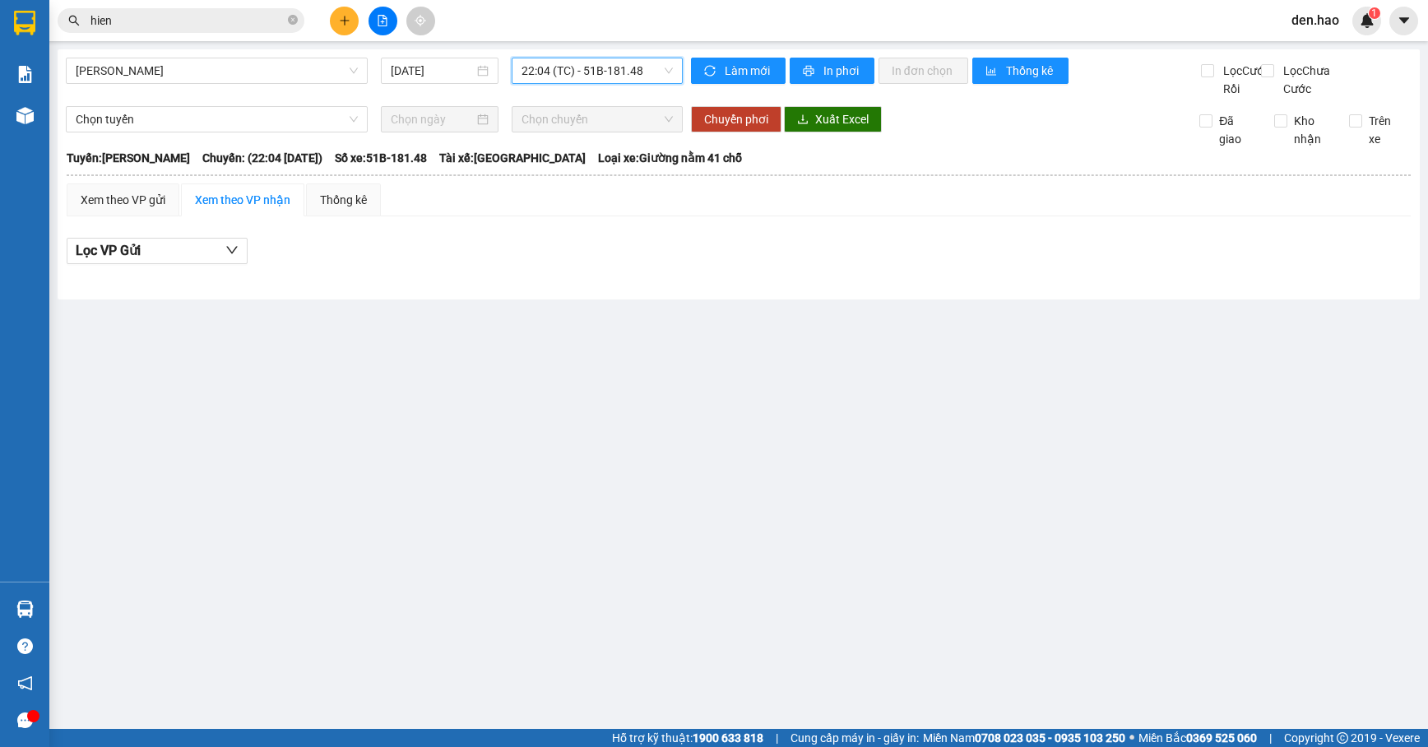
click at [614, 76] on span "22:04 (TC) - 51B-181.48" at bounding box center [597, 70] width 151 height 25
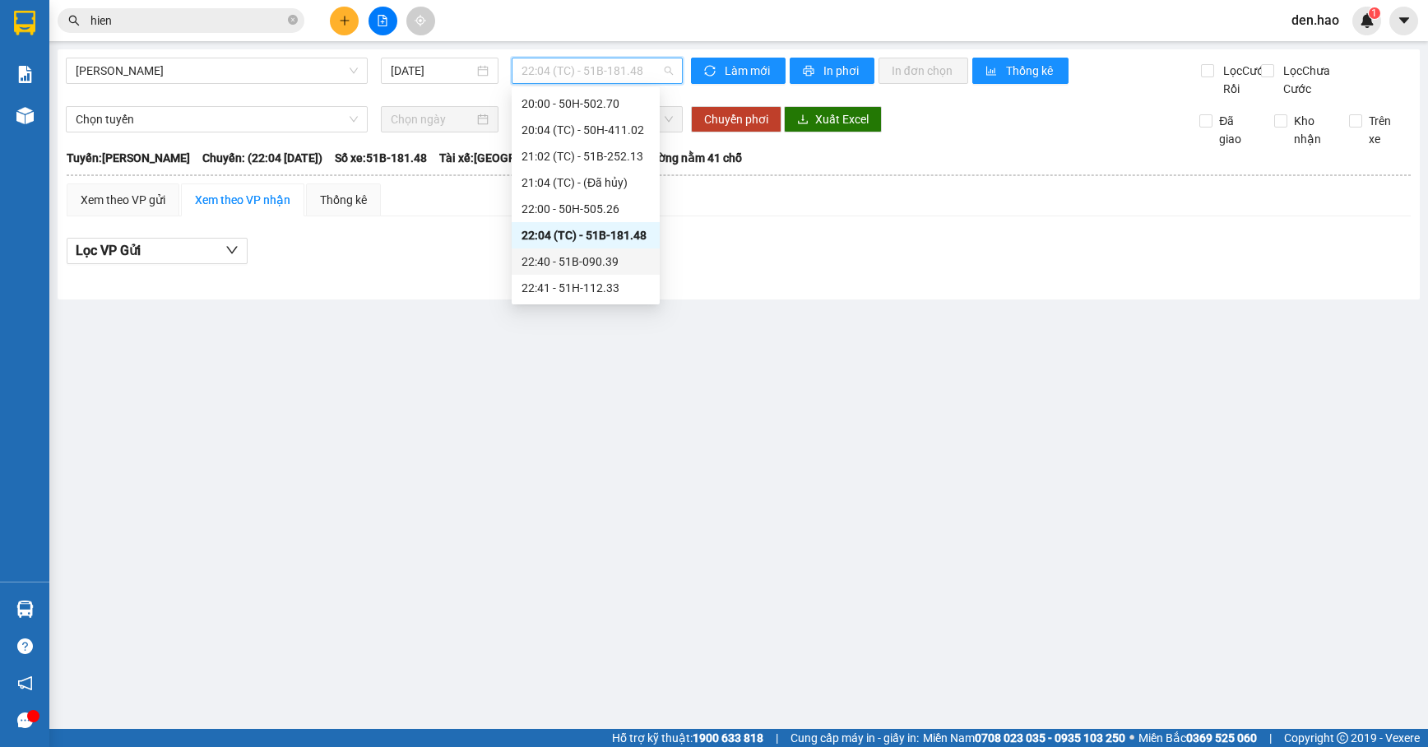
click at [616, 264] on div "22:40 - 51B-090.39" at bounding box center [586, 262] width 128 height 18
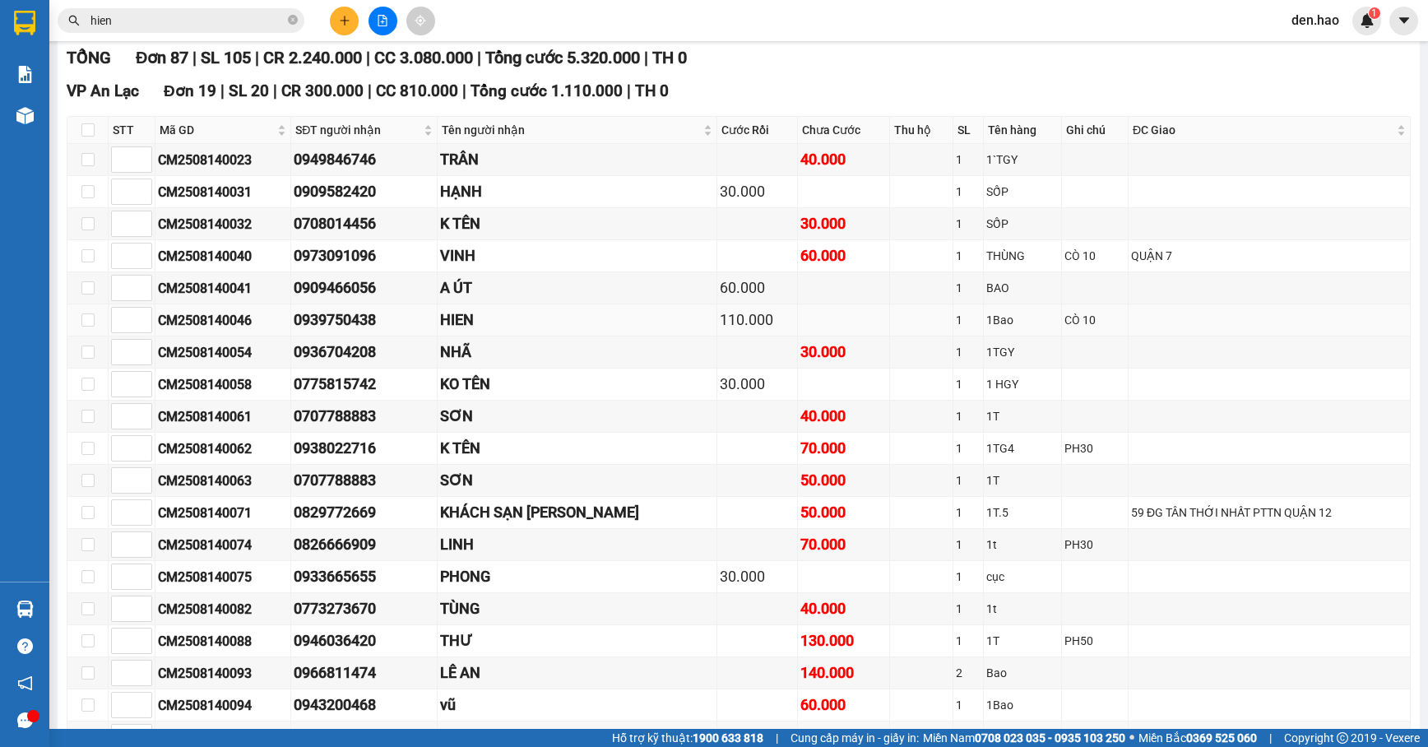
scroll to position [219, 0]
